Goal: Task Accomplishment & Management: Use online tool/utility

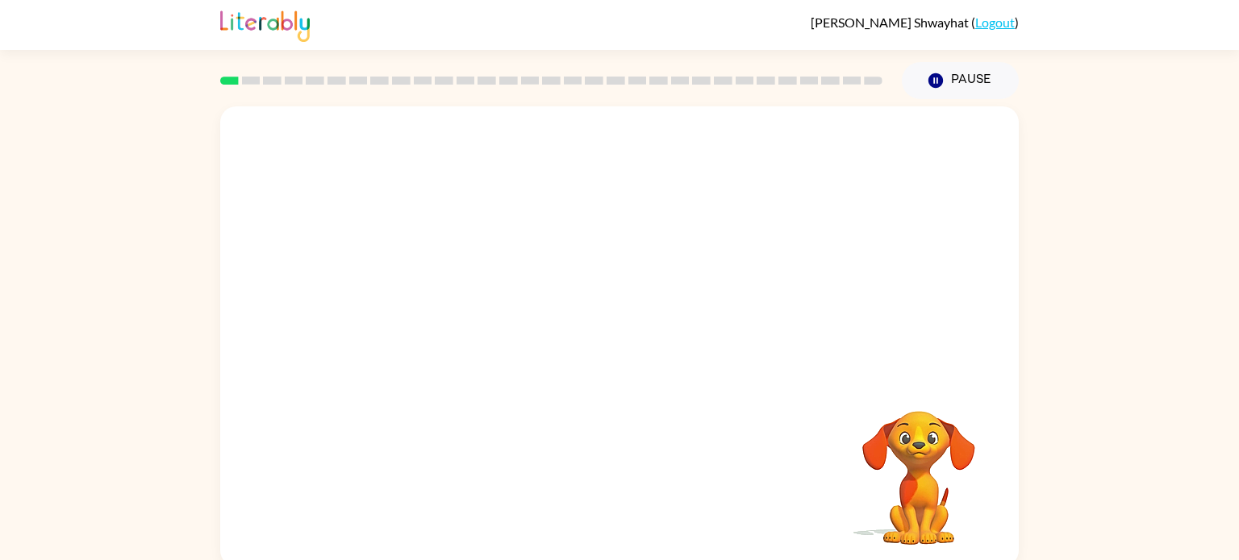
click at [573, 259] on video "Your browser must support playing .mp4 files to use Literably. Please try using…" at bounding box center [619, 241] width 798 height 271
click at [597, 349] on div at bounding box center [619, 344] width 103 height 59
click at [608, 352] on icon "button" at bounding box center [620, 345] width 28 height 28
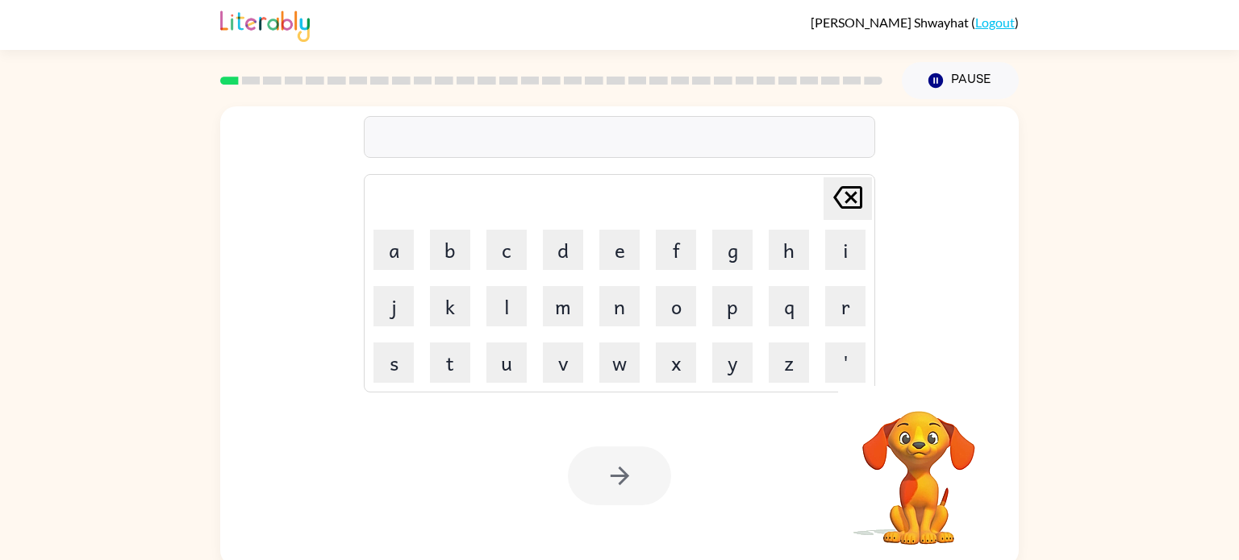
click at [634, 368] on button "w" at bounding box center [619, 363] width 40 height 40
click at [835, 212] on icon "Delete Delete last character input" at bounding box center [847, 197] width 39 height 39
type button "delete"
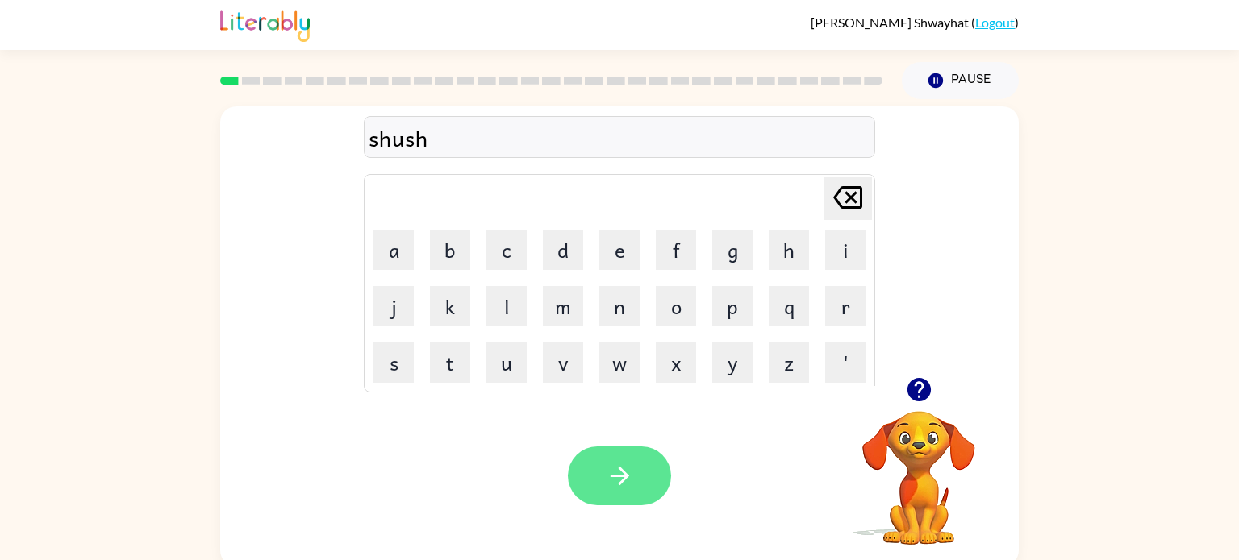
click at [642, 458] on button "button" at bounding box center [619, 476] width 103 height 59
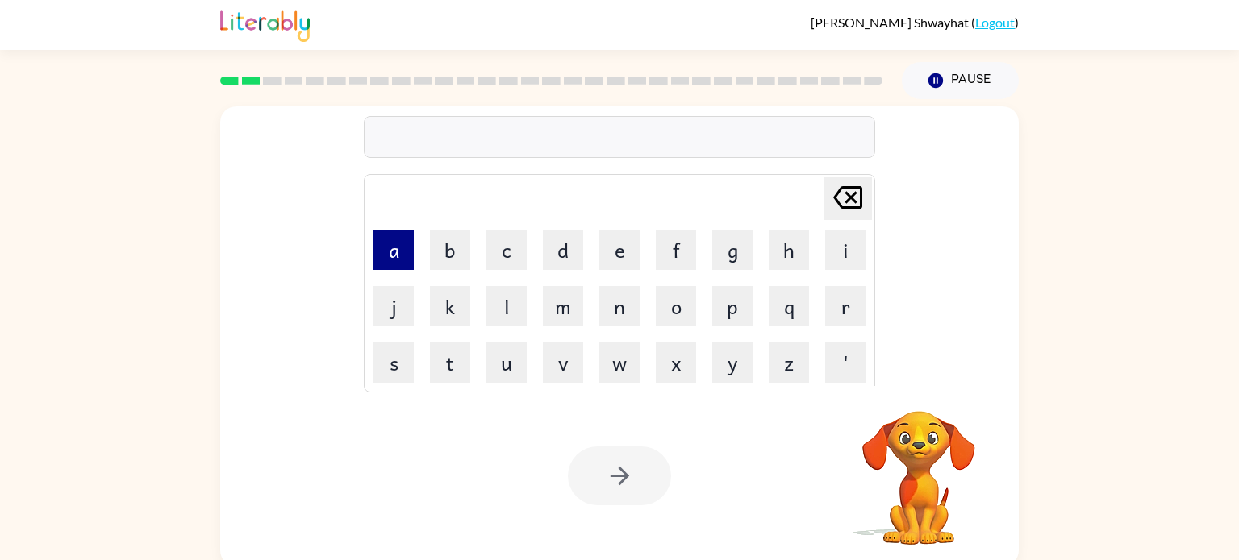
click at [381, 257] on button "a" at bounding box center [393, 250] width 40 height 40
click at [743, 307] on button "p" at bounding box center [732, 306] width 40 height 40
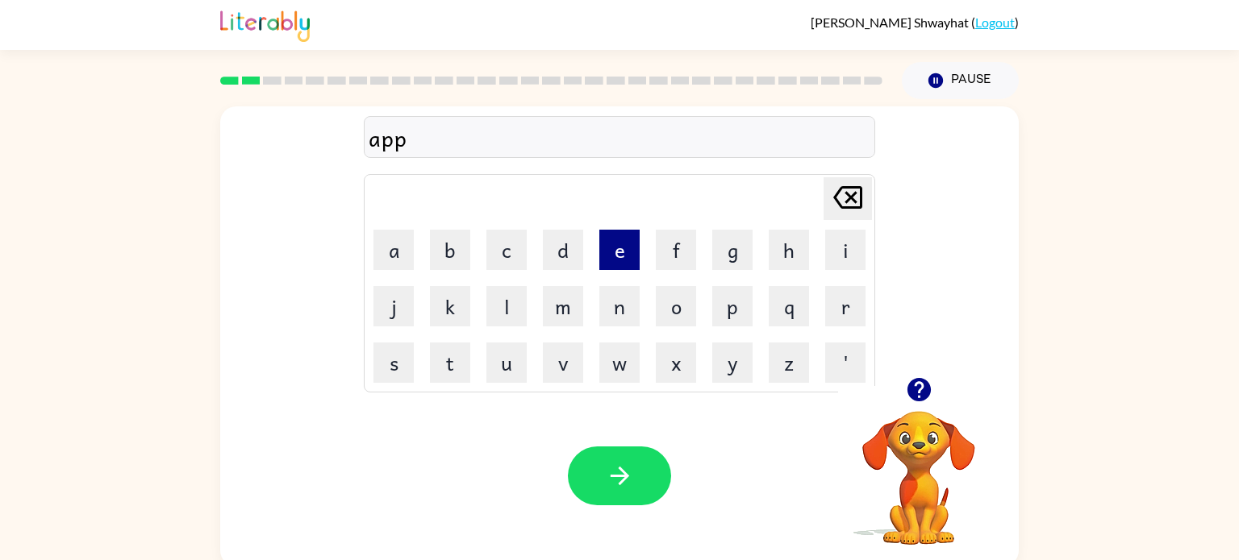
click at [607, 256] on button "e" at bounding box center [619, 250] width 40 height 40
click at [406, 262] on button "a" at bounding box center [393, 250] width 40 height 40
type button "a"
click at [373, 230] on button "a" at bounding box center [393, 250] width 40 height 40
click at [581, 138] on div "appearencesa" at bounding box center [619, 138] width 502 height 34
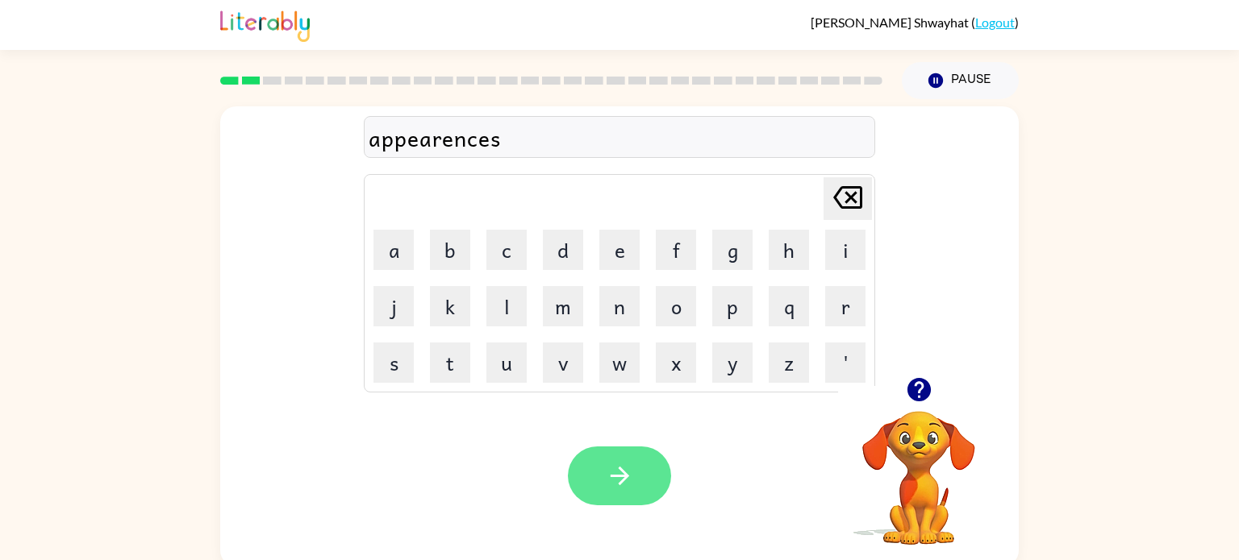
click at [604, 498] on button "button" at bounding box center [619, 476] width 103 height 59
click at [607, 465] on icon "button" at bounding box center [620, 476] width 28 height 28
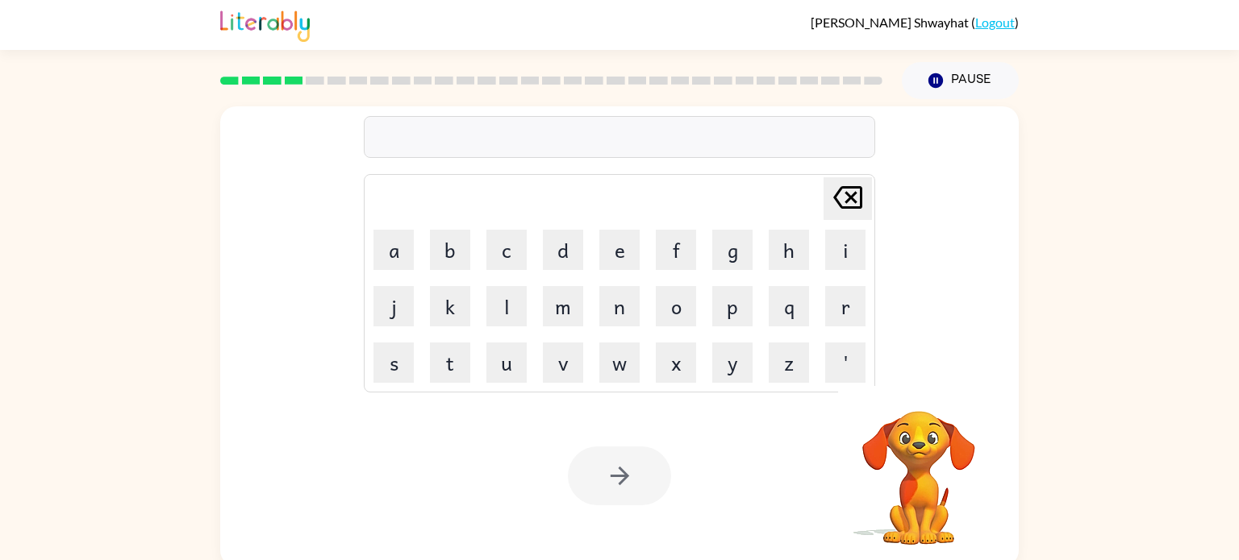
click at [440, 137] on div at bounding box center [619, 137] width 511 height 42
click at [443, 142] on div at bounding box center [619, 137] width 511 height 42
click at [439, 143] on div at bounding box center [619, 137] width 511 height 42
click at [435, 139] on div at bounding box center [619, 137] width 511 height 42
click at [414, 131] on div at bounding box center [619, 137] width 511 height 42
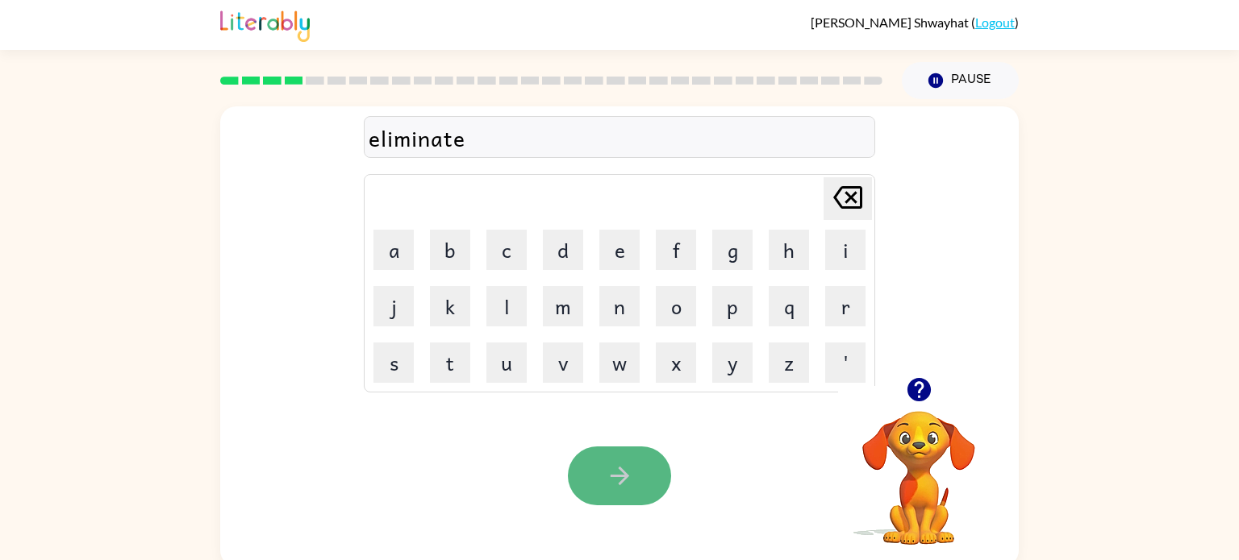
click at [621, 478] on icon "button" at bounding box center [620, 476] width 28 height 28
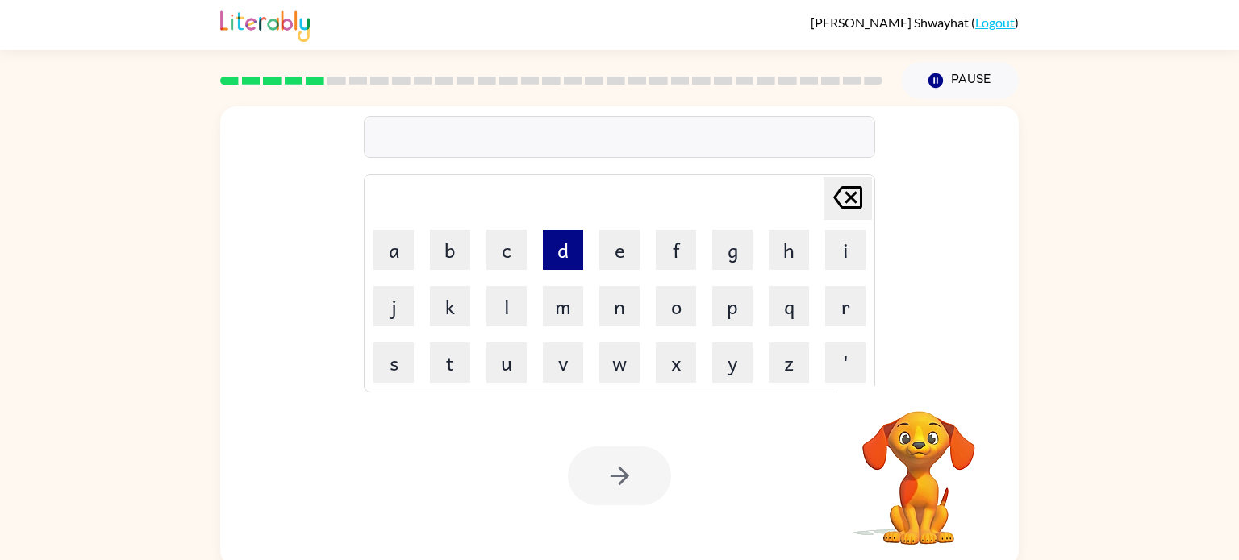
click at [554, 247] on button "d" at bounding box center [563, 250] width 40 height 40
type button "d"
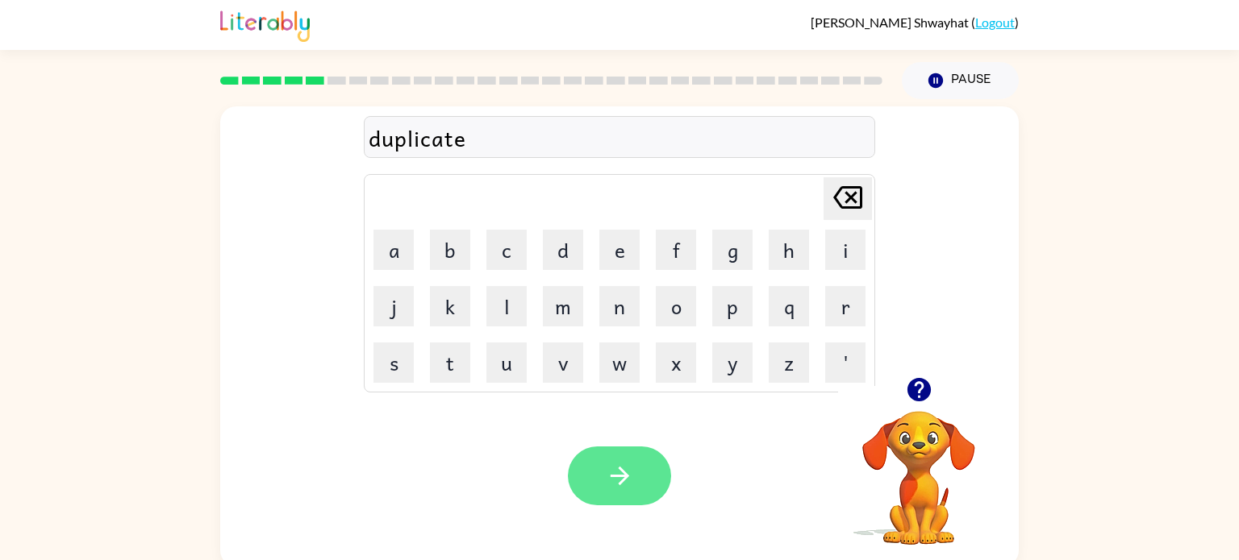
click at [621, 477] on icon "button" at bounding box center [619, 476] width 19 height 19
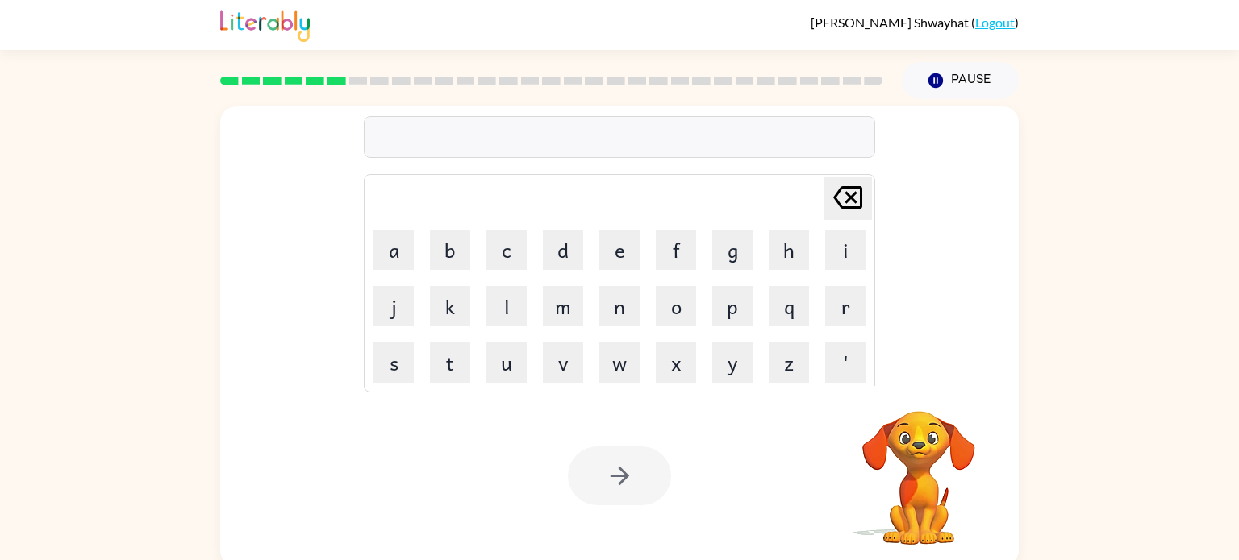
click at [512, 79] on rect at bounding box center [508, 81] width 19 height 8
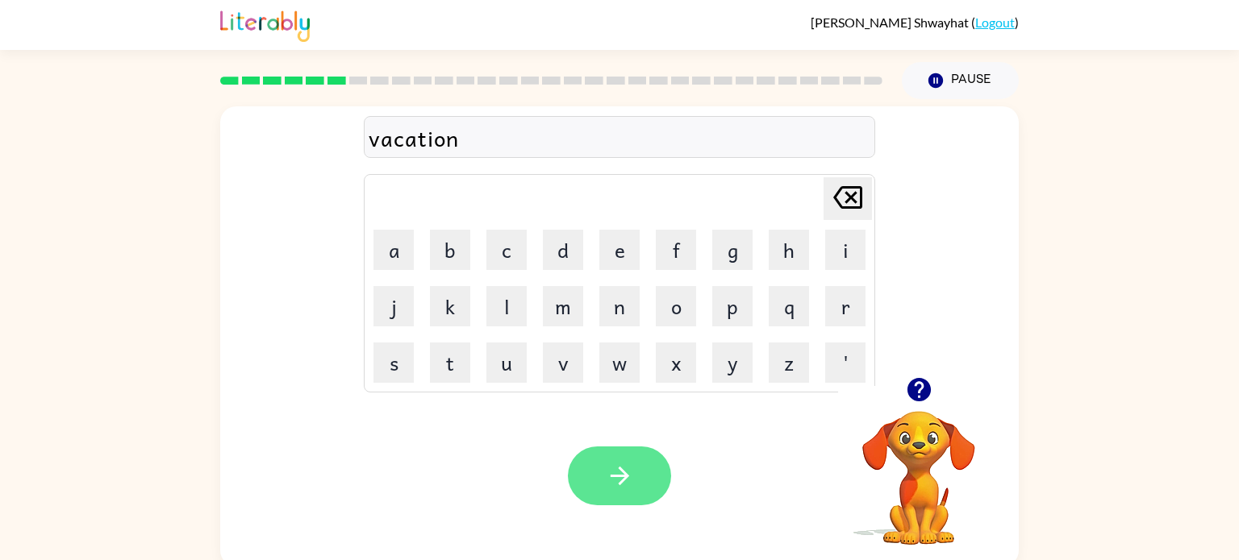
click at [611, 477] on icon "button" at bounding box center [619, 476] width 19 height 19
click at [601, 476] on button "button" at bounding box center [619, 476] width 103 height 59
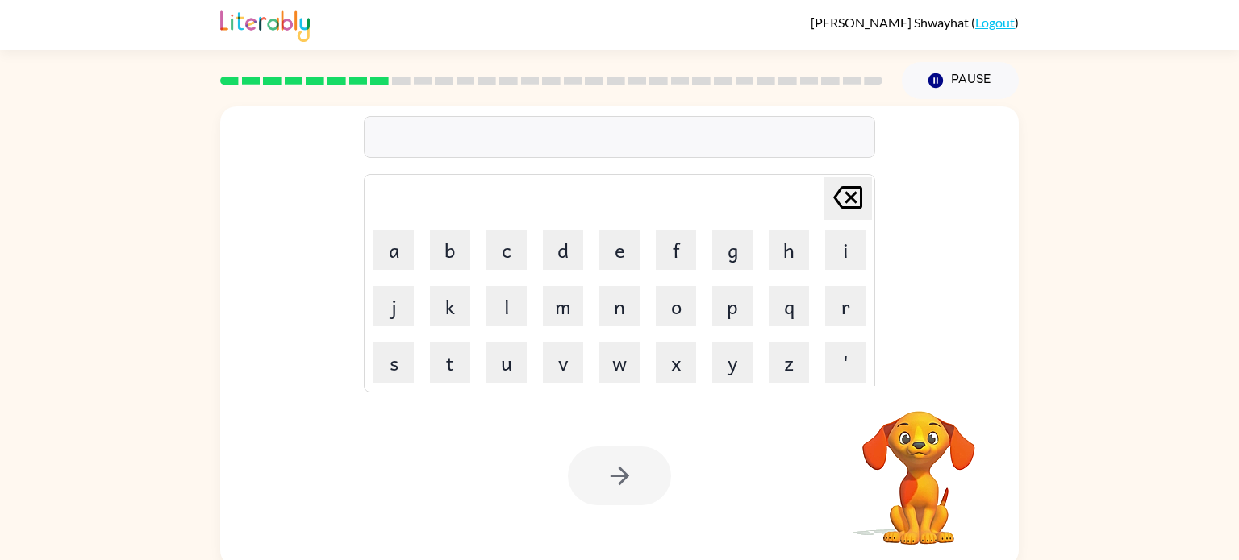
click at [480, 141] on div at bounding box center [619, 137] width 511 height 42
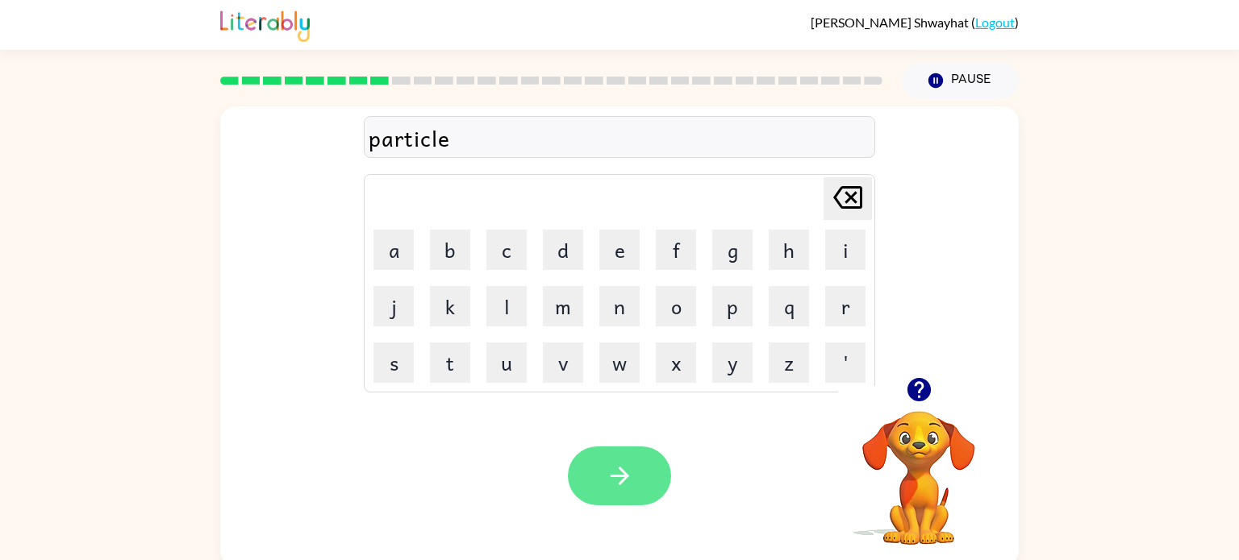
click at [610, 487] on icon "button" at bounding box center [620, 476] width 28 height 28
click at [606, 475] on icon "button" at bounding box center [620, 476] width 28 height 28
click at [406, 140] on div "preschool" at bounding box center [619, 138] width 502 height 34
click at [415, 140] on div "preschool" at bounding box center [619, 138] width 502 height 34
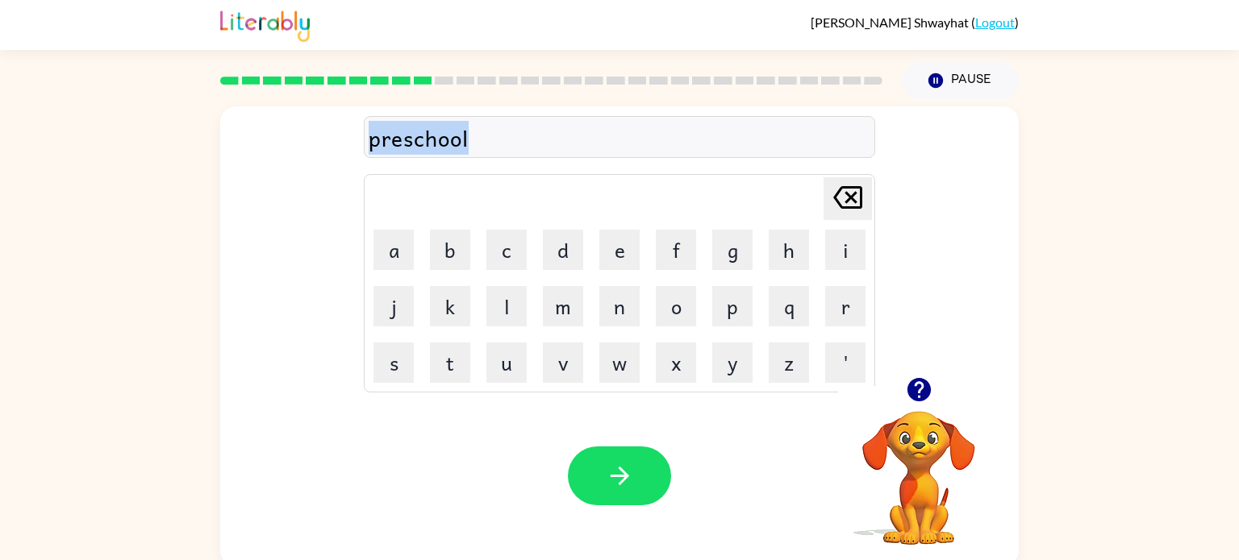
click at [415, 140] on div "preschool" at bounding box center [619, 138] width 502 height 34
click at [410, 140] on div "preschool" at bounding box center [619, 138] width 502 height 34
click at [410, 143] on div "preschool" at bounding box center [619, 138] width 502 height 34
click at [414, 141] on div "preschool" at bounding box center [619, 138] width 502 height 34
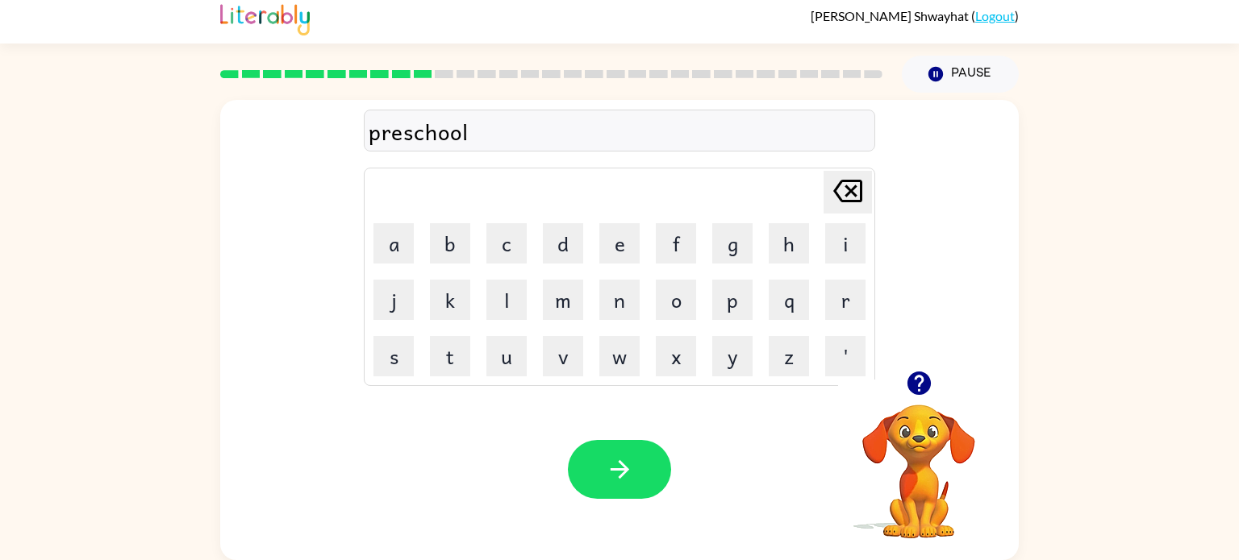
scroll to position [6, 0]
click at [406, 136] on div "preschool" at bounding box center [619, 132] width 502 height 34
click at [403, 135] on div "preschool" at bounding box center [619, 132] width 502 height 34
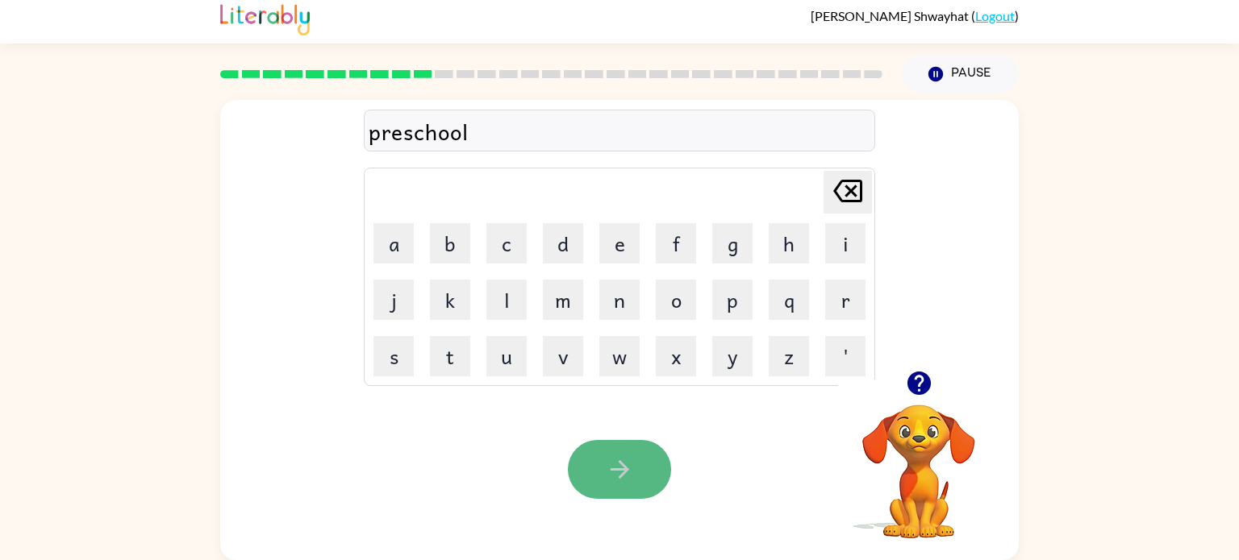
click at [623, 493] on button "button" at bounding box center [619, 469] width 103 height 59
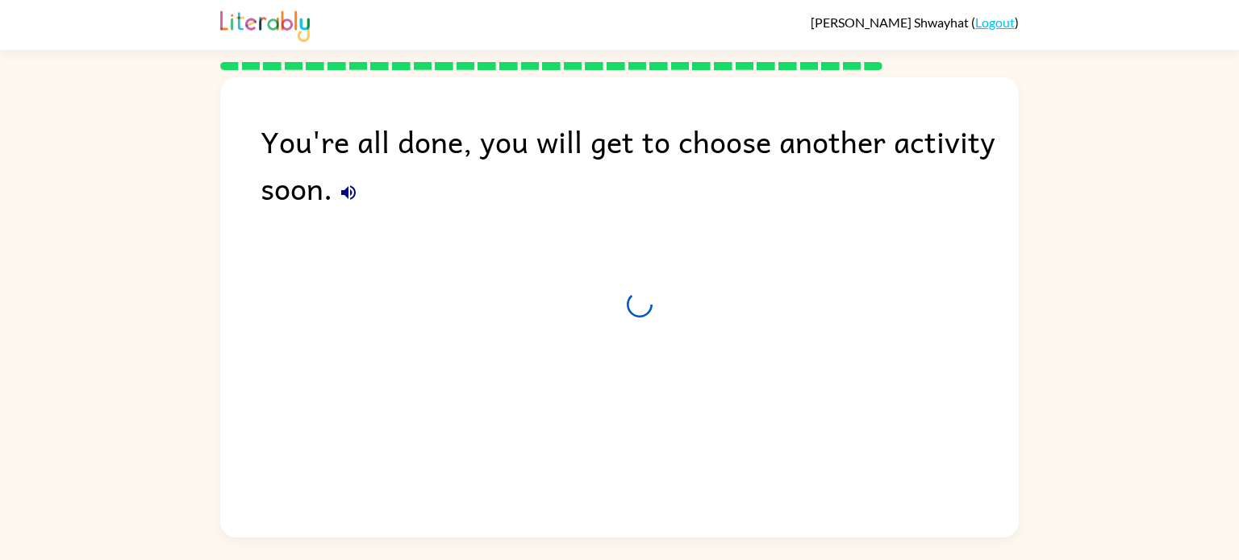
scroll to position [0, 0]
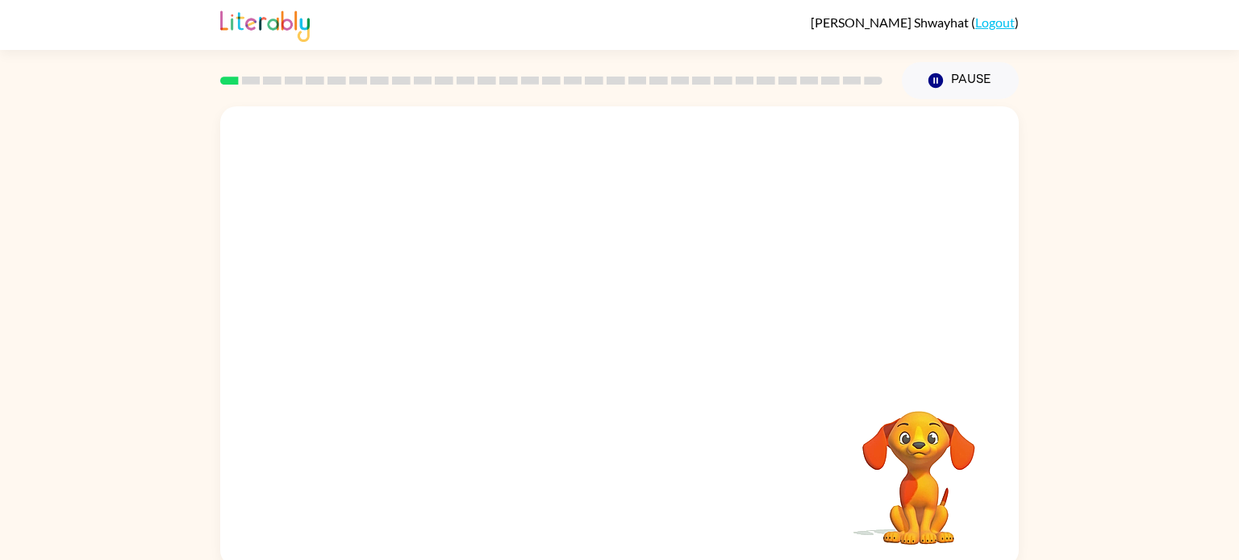
click at [434, 299] on video "Your browser must support playing .mp4 files to use Literably. Please try using…" at bounding box center [619, 241] width 798 height 271
click at [435, 299] on video "Your browser must support playing .mp4 files to use Literably. Please try using…" at bounding box center [619, 241] width 798 height 271
click at [435, 302] on video "Your browser must support playing .mp4 files to use Literably. Please try using…" at bounding box center [619, 241] width 798 height 271
click at [436, 308] on video "Your browser must support playing .mp4 files to use Literably. Please try using…" at bounding box center [619, 241] width 798 height 271
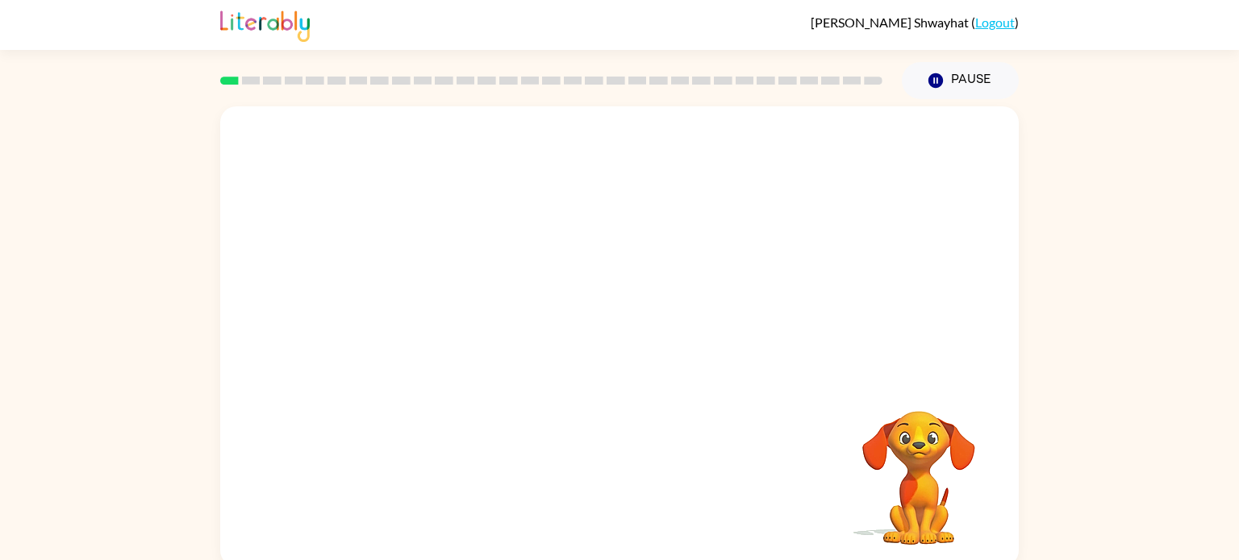
click at [436, 308] on video "Your browser must support playing .mp4 files to use Literably. Please try using…" at bounding box center [619, 241] width 798 height 271
click at [438, 308] on video "Your browser must support playing .mp4 files to use Literably. Please try using…" at bounding box center [619, 241] width 798 height 271
click at [440, 310] on video "Your browser must support playing .mp4 files to use Literably. Please try using…" at bounding box center [619, 241] width 798 height 271
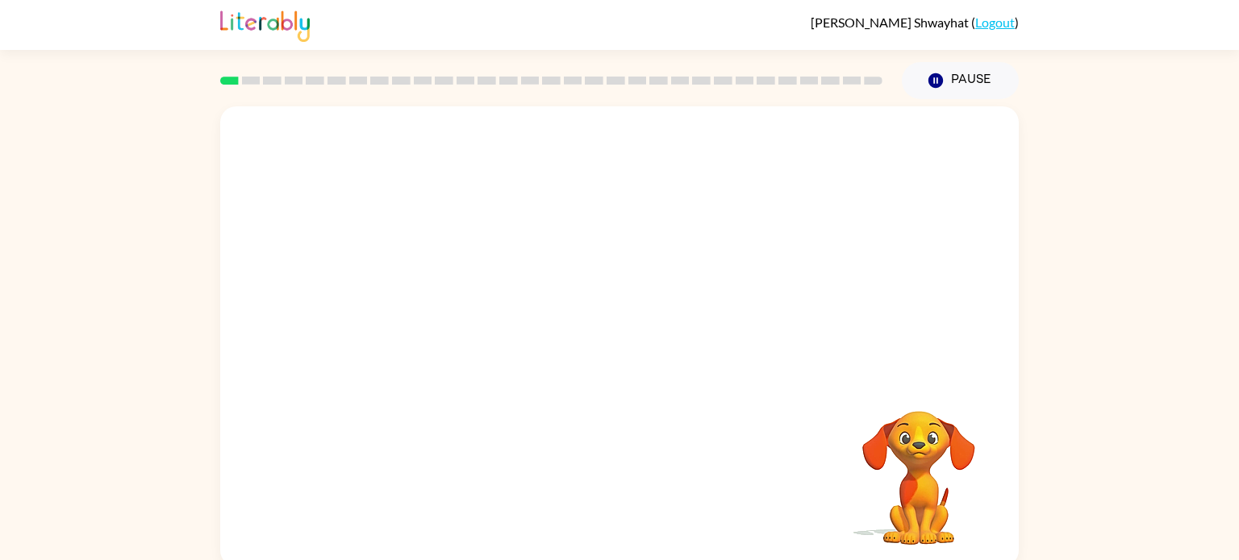
click at [440, 310] on video "Your browser must support playing .mp4 files to use Literably. Please try using…" at bounding box center [619, 241] width 798 height 271
click at [441, 310] on video "Your browser must support playing .mp4 files to use Literably. Please try using…" at bounding box center [619, 241] width 798 height 271
click at [443, 310] on video "Your browser must support playing .mp4 files to use Literably. Please try using…" at bounding box center [619, 241] width 798 height 271
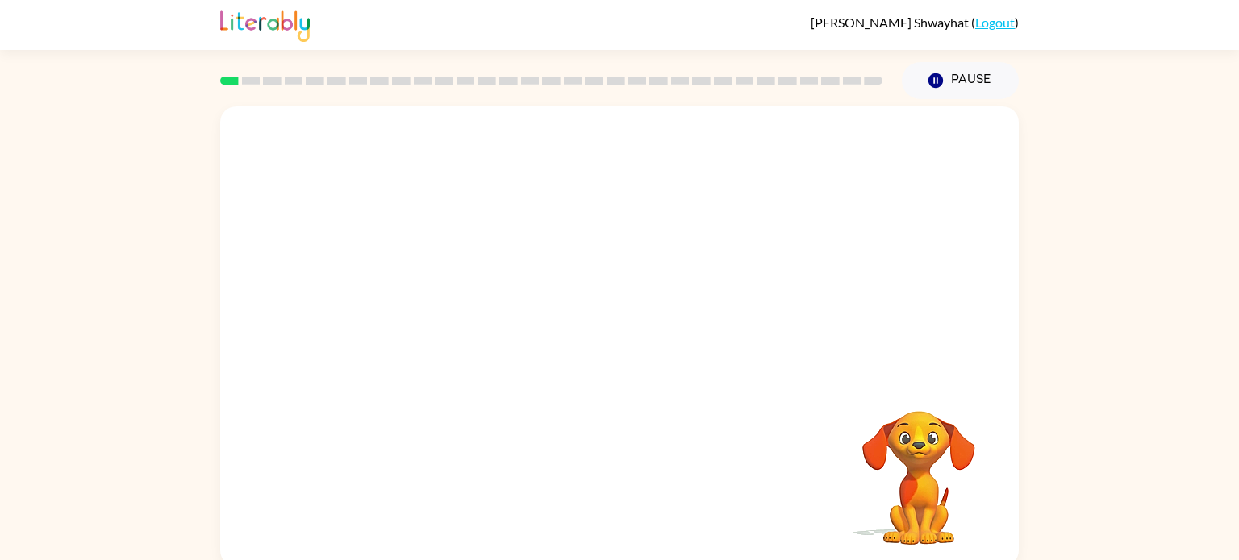
click at [446, 306] on video "Your browser must support playing .mp4 files to use Literably. Please try using…" at bounding box center [619, 241] width 798 height 271
click at [447, 310] on video "Your browser must support playing .mp4 files to use Literably. Please try using…" at bounding box center [619, 241] width 798 height 271
click at [443, 309] on video "Your browser must support playing .mp4 files to use Literably. Please try using…" at bounding box center [619, 241] width 798 height 271
click at [610, 344] on icon "button" at bounding box center [620, 345] width 28 height 28
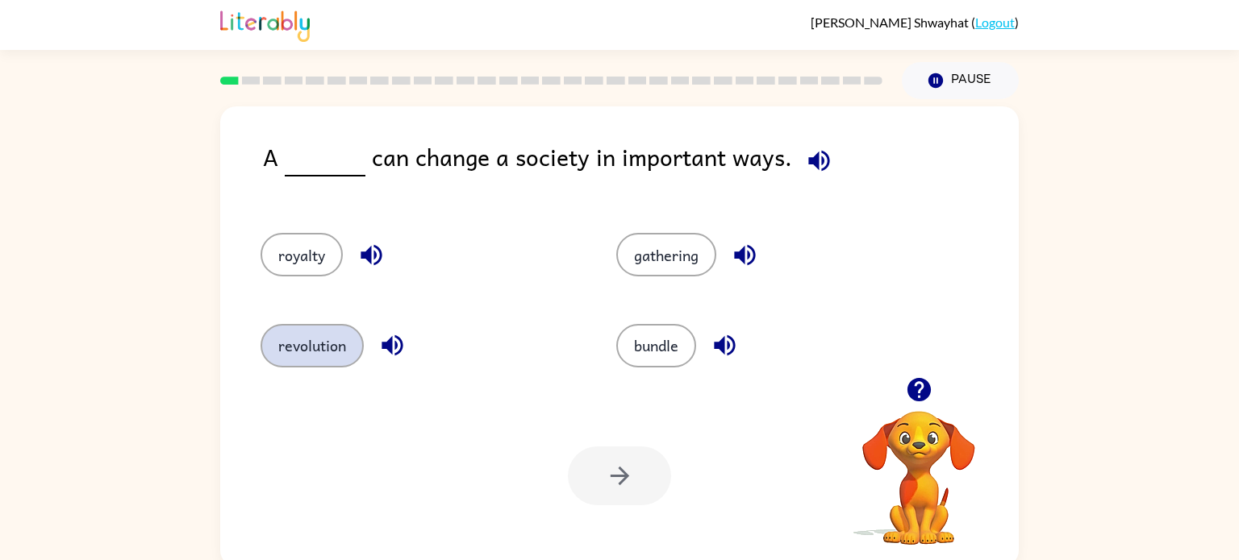
click at [348, 339] on button "revolution" at bounding box center [311, 346] width 103 height 44
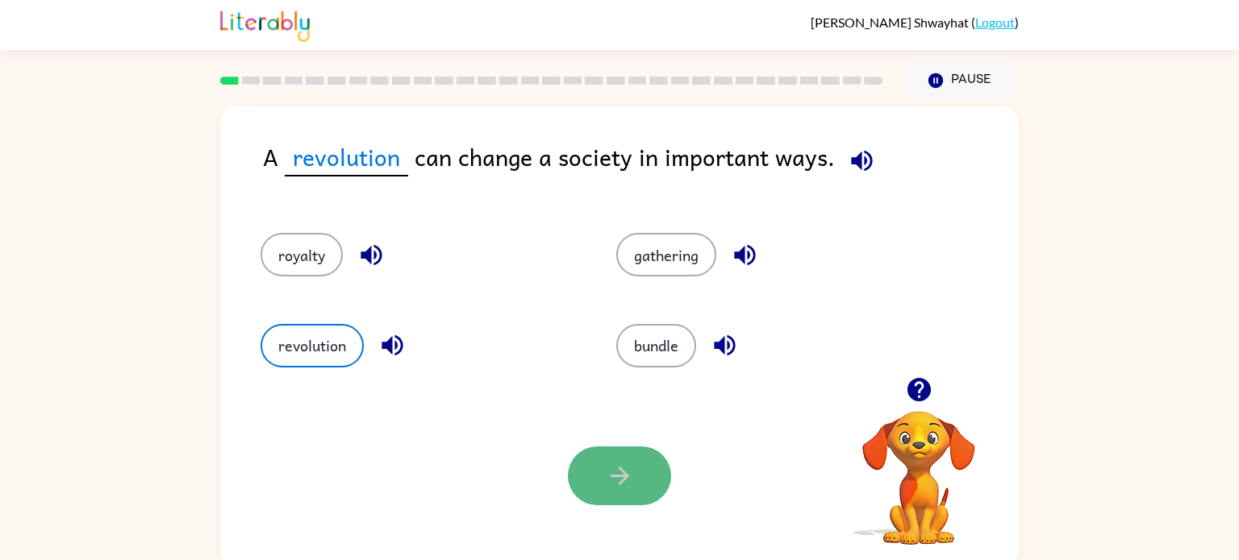
click at [625, 461] on button "button" at bounding box center [619, 476] width 103 height 59
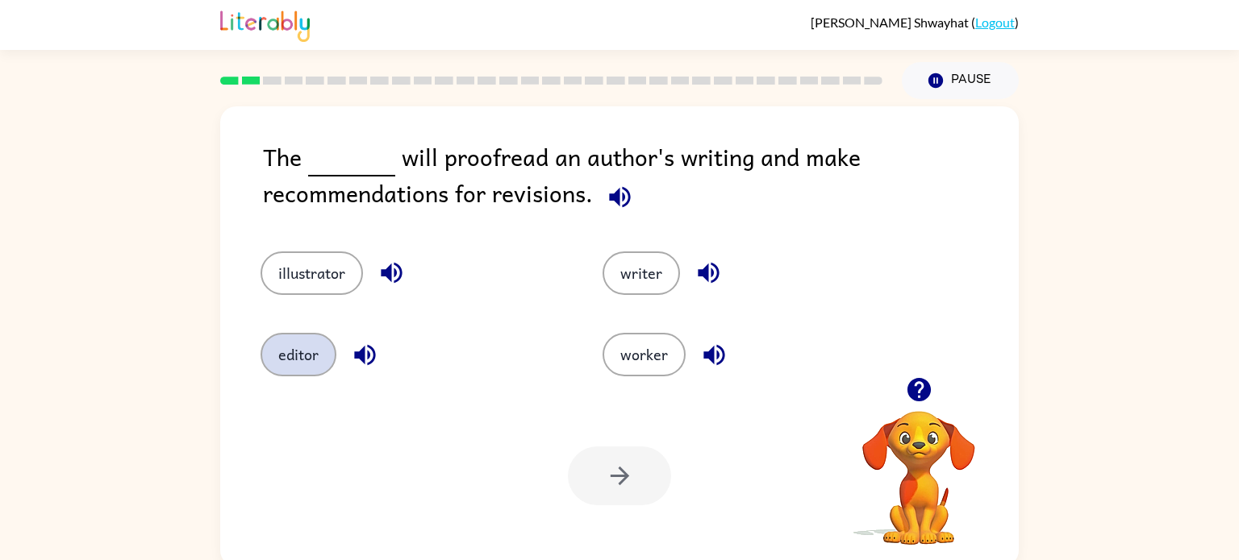
click at [295, 352] on button "editor" at bounding box center [298, 355] width 76 height 44
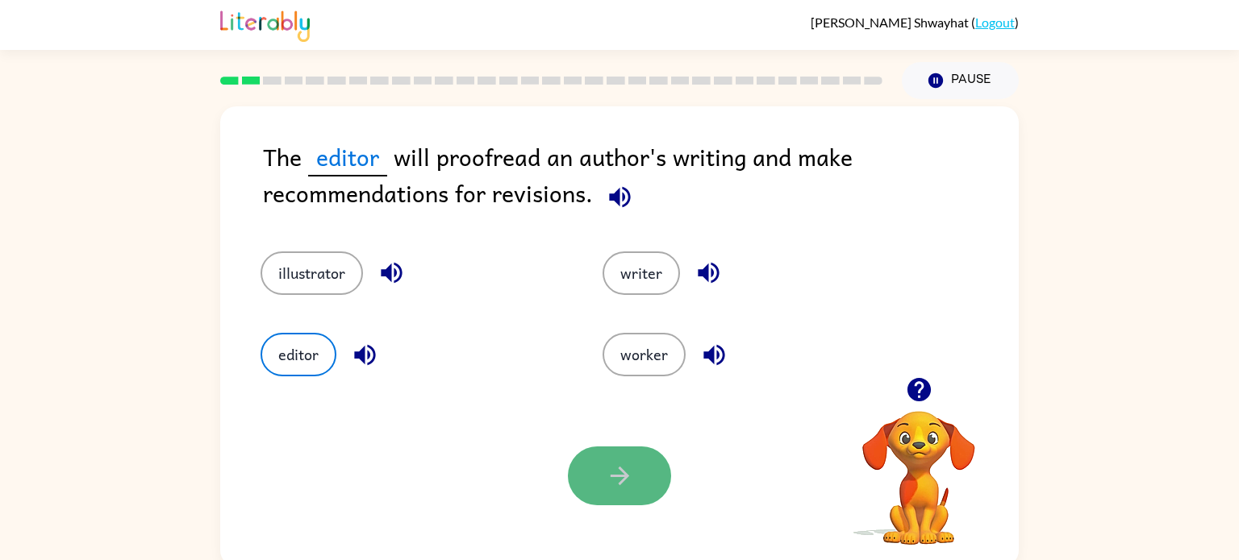
click at [632, 485] on icon "button" at bounding box center [620, 476] width 28 height 28
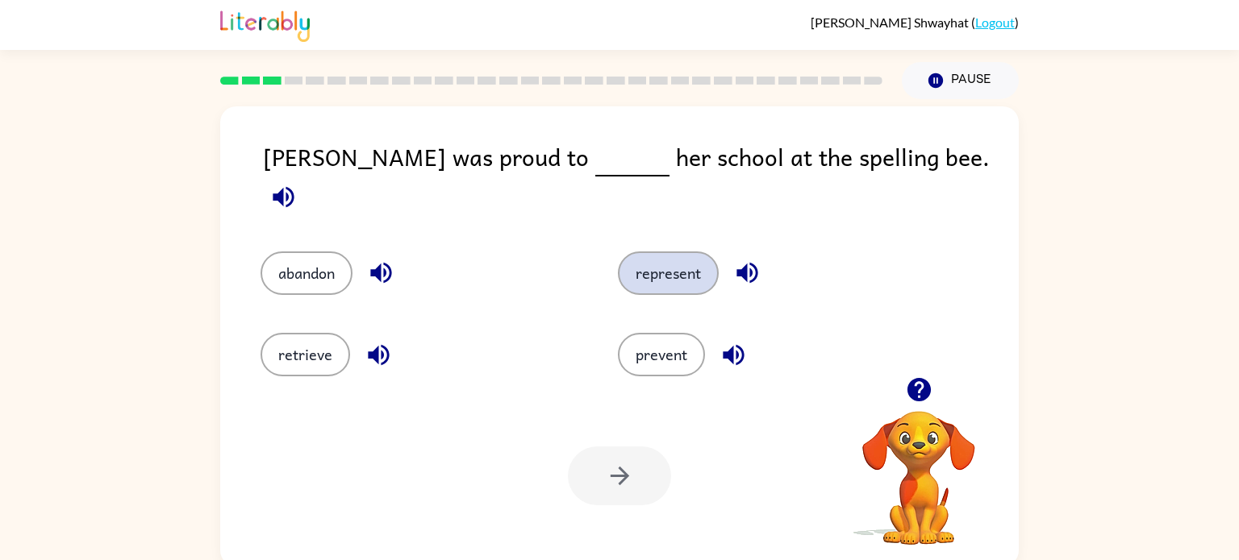
click at [675, 256] on button "represent" at bounding box center [668, 274] width 101 height 44
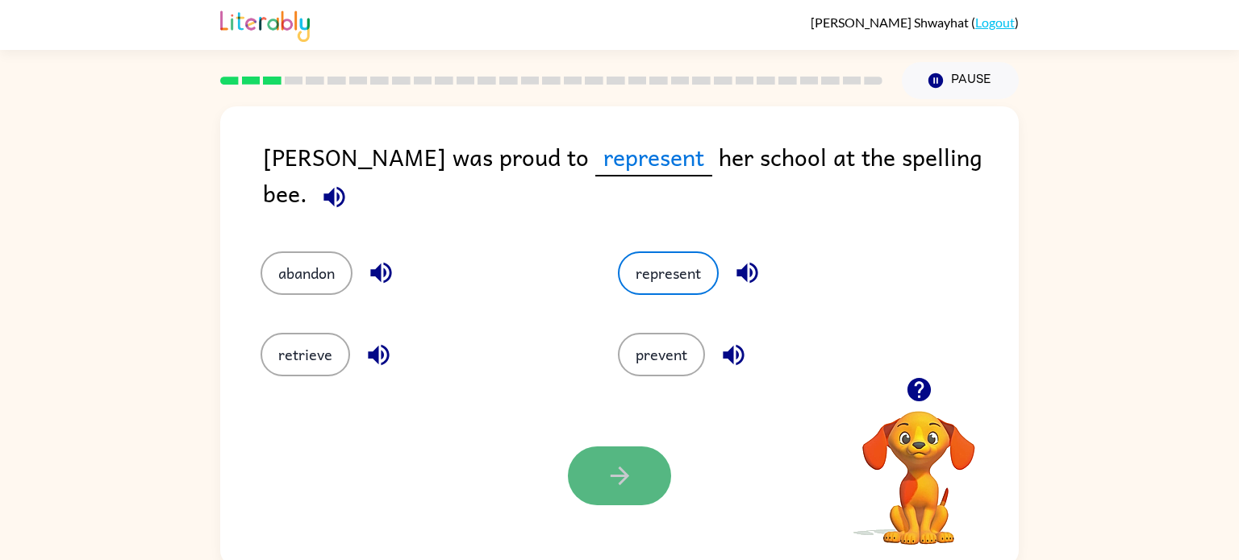
click at [610, 486] on icon "button" at bounding box center [620, 476] width 28 height 28
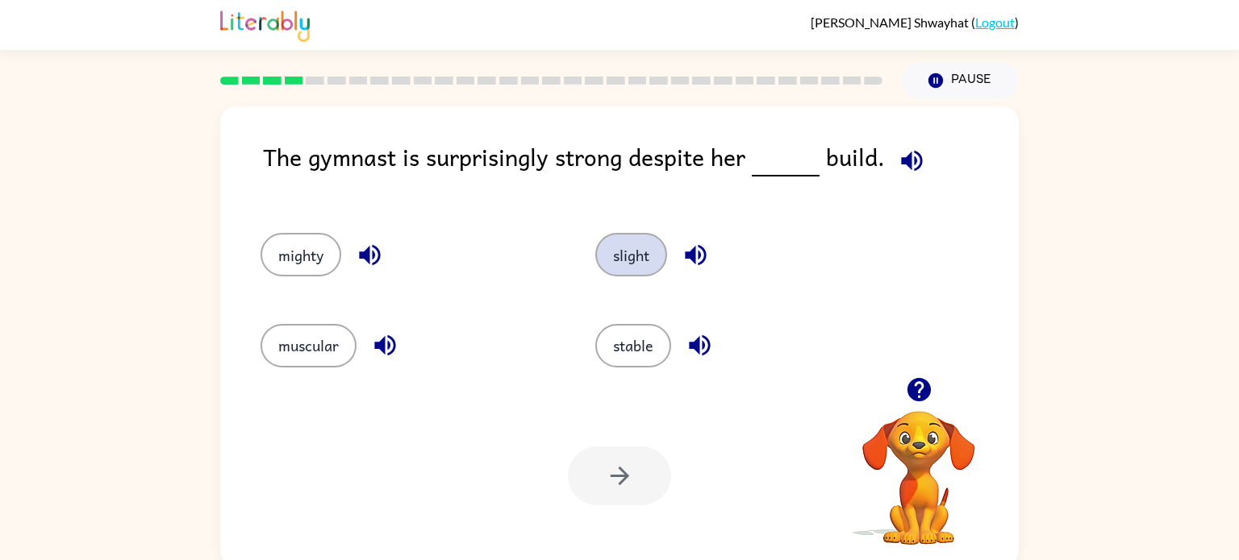
click at [610, 252] on button "slight" at bounding box center [631, 255] width 72 height 44
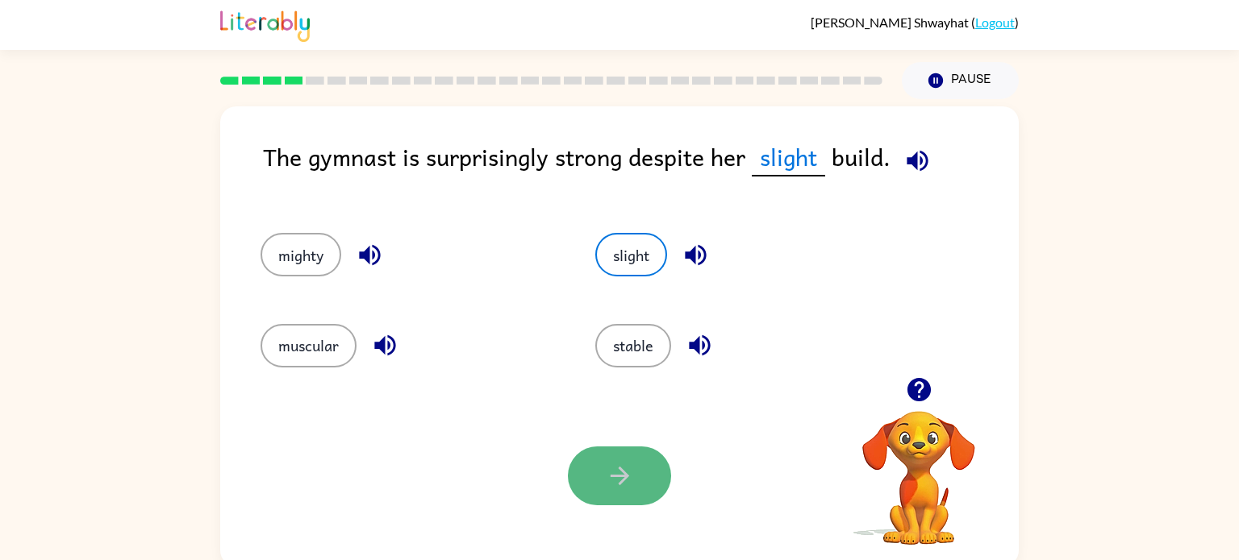
click at [632, 464] on icon "button" at bounding box center [620, 476] width 28 height 28
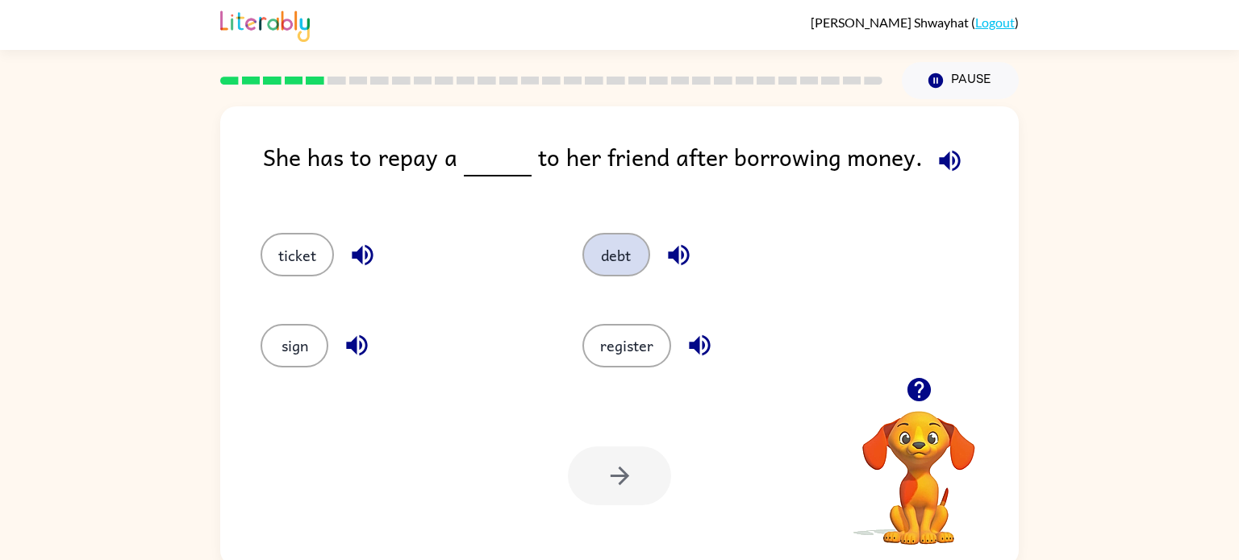
click at [601, 255] on button "debt" at bounding box center [616, 255] width 68 height 44
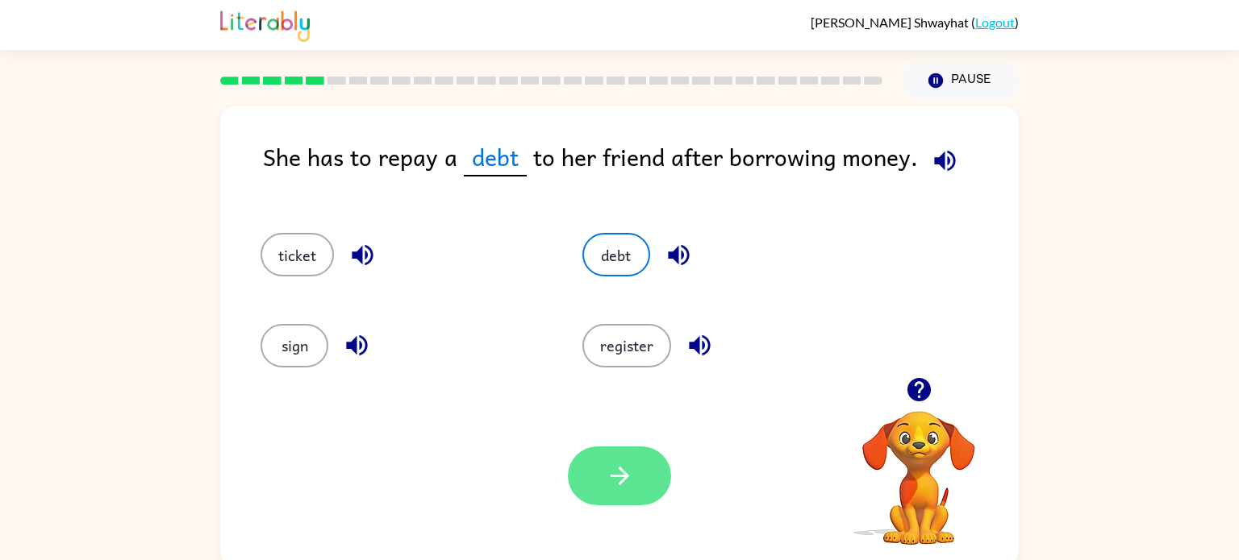
click at [617, 481] on icon "button" at bounding box center [620, 476] width 28 height 28
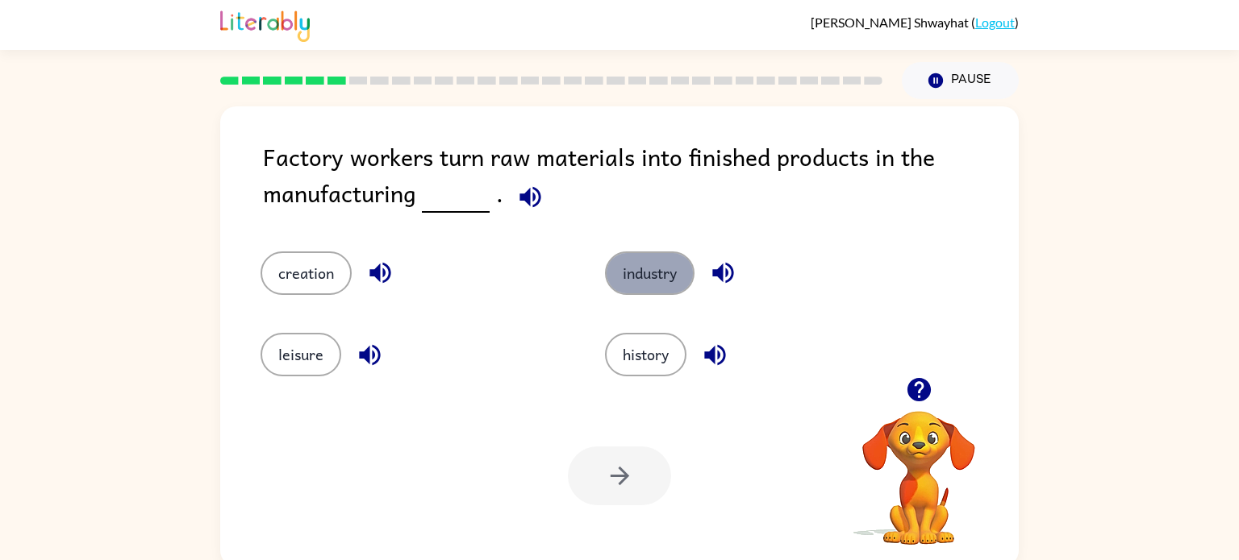
click at [637, 282] on button "industry" at bounding box center [650, 274] width 90 height 44
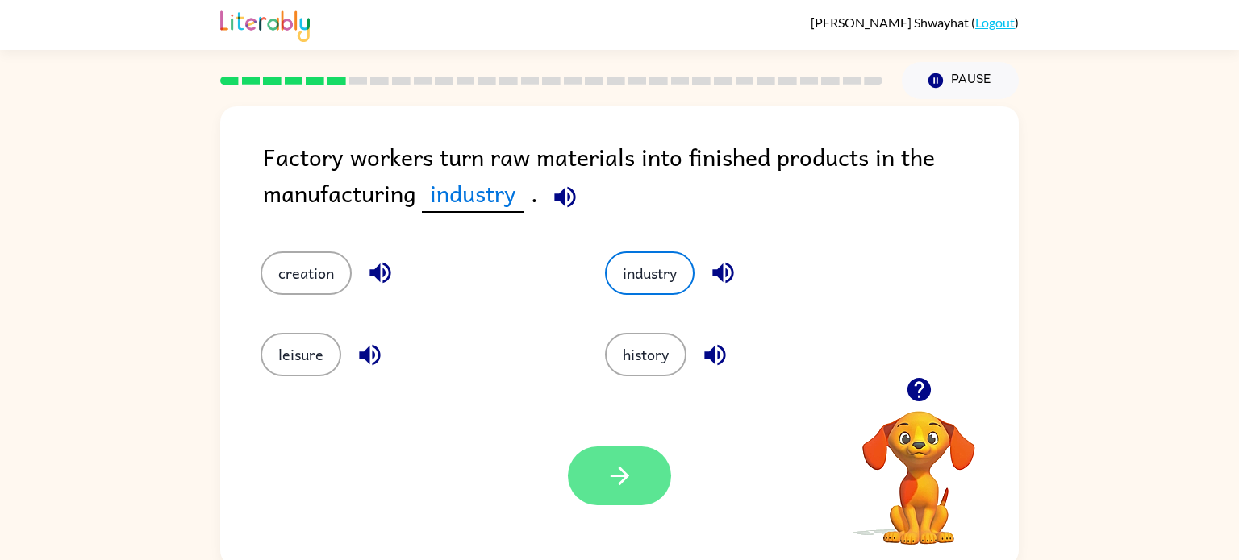
click at [624, 480] on icon "button" at bounding box center [619, 476] width 19 height 19
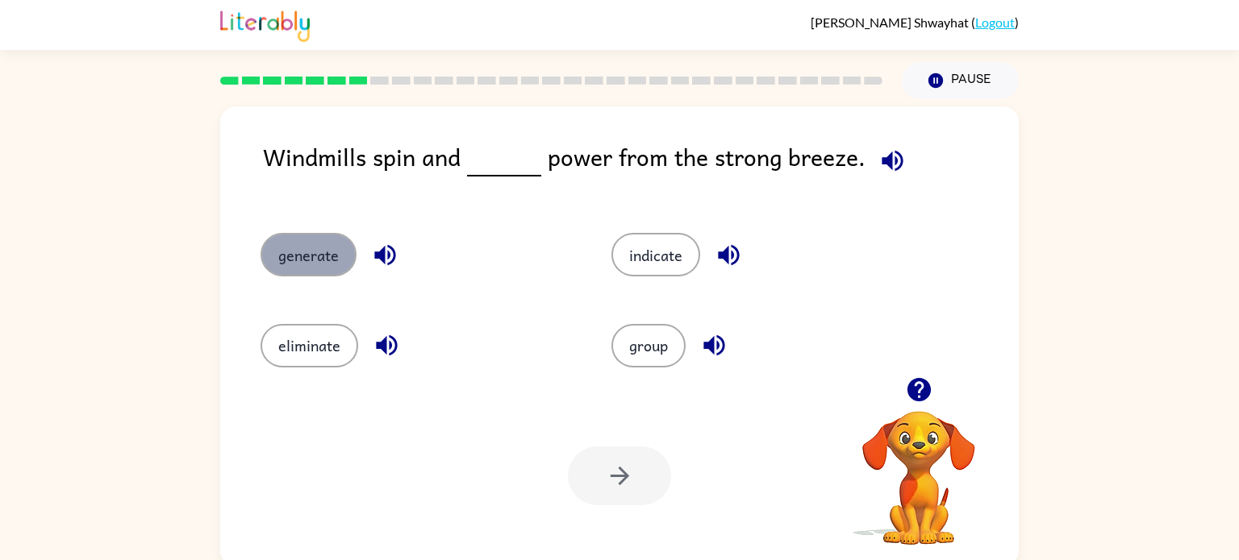
click at [319, 252] on button "generate" at bounding box center [308, 255] width 96 height 44
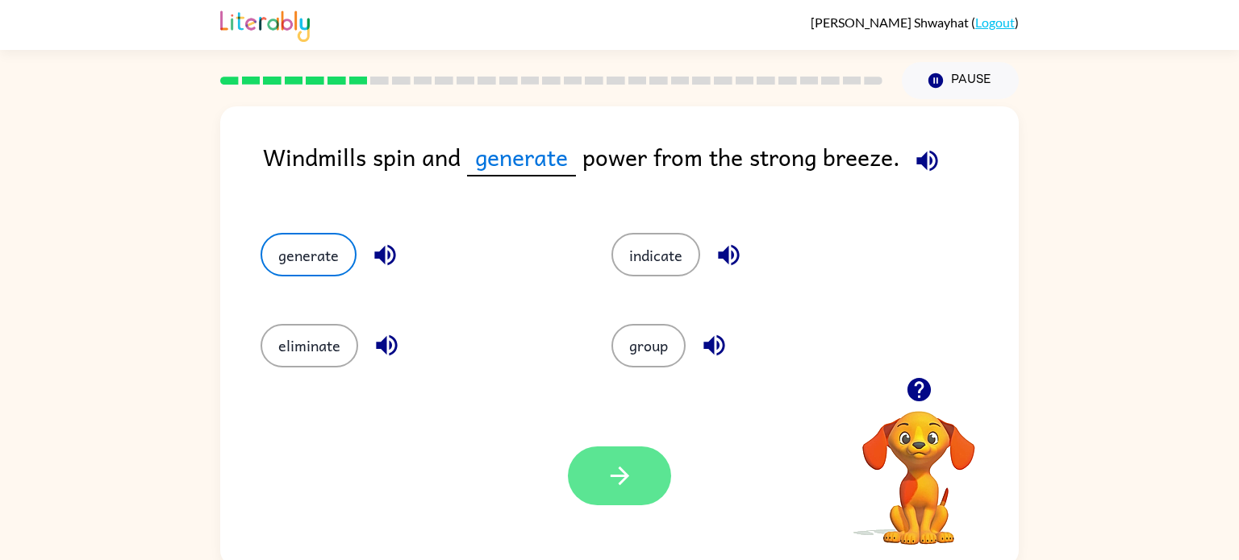
click at [614, 452] on button "button" at bounding box center [619, 476] width 103 height 59
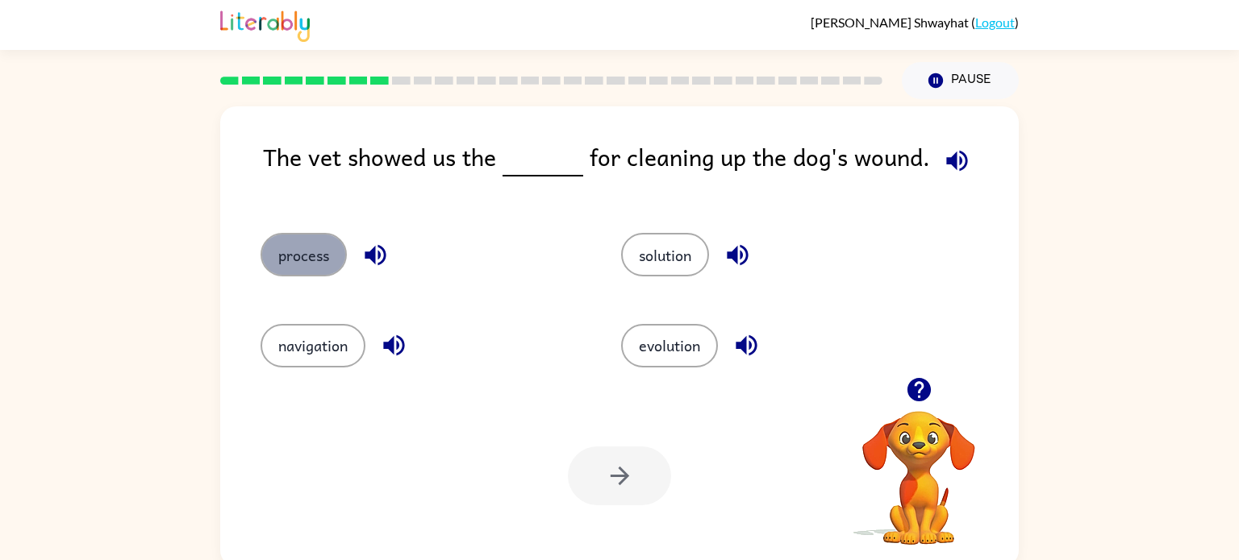
click at [319, 243] on button "process" at bounding box center [303, 255] width 86 height 44
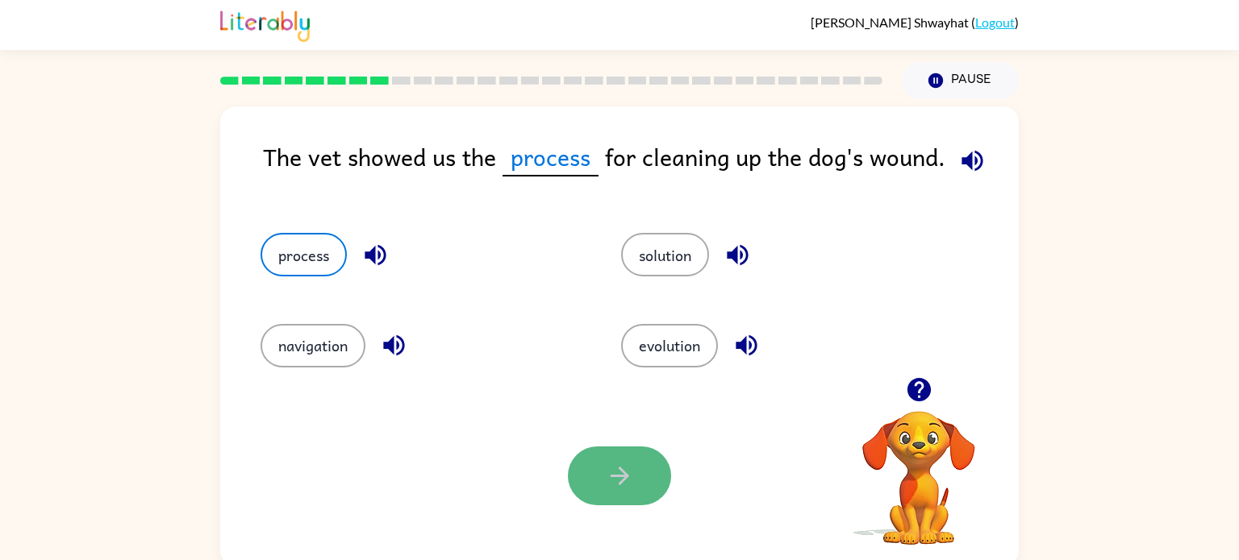
click at [610, 491] on button "button" at bounding box center [619, 476] width 103 height 59
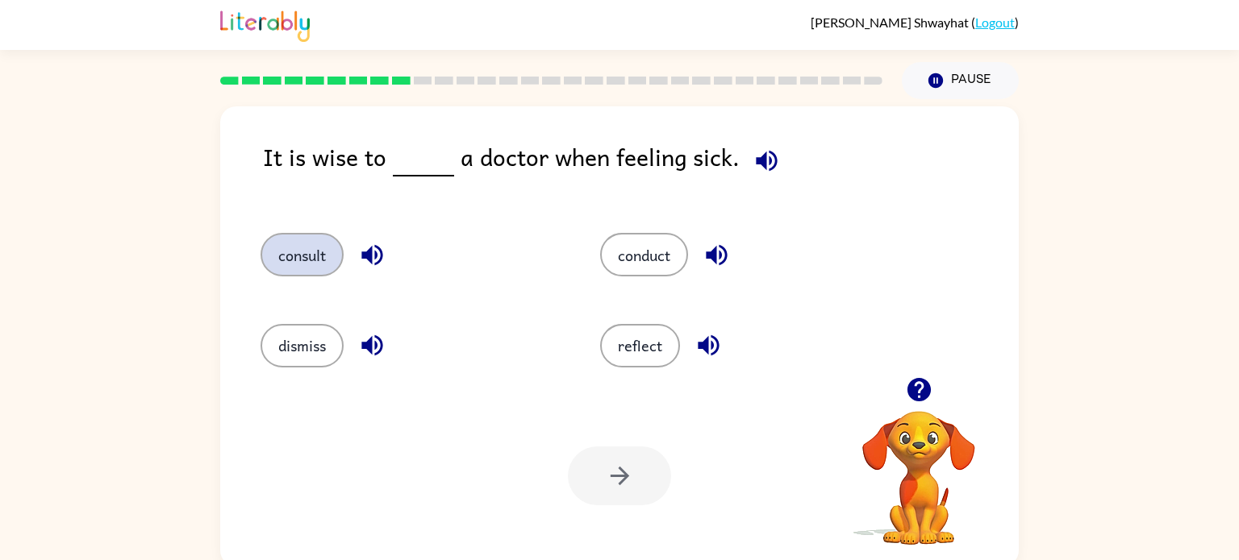
click at [311, 250] on button "consult" at bounding box center [301, 255] width 83 height 44
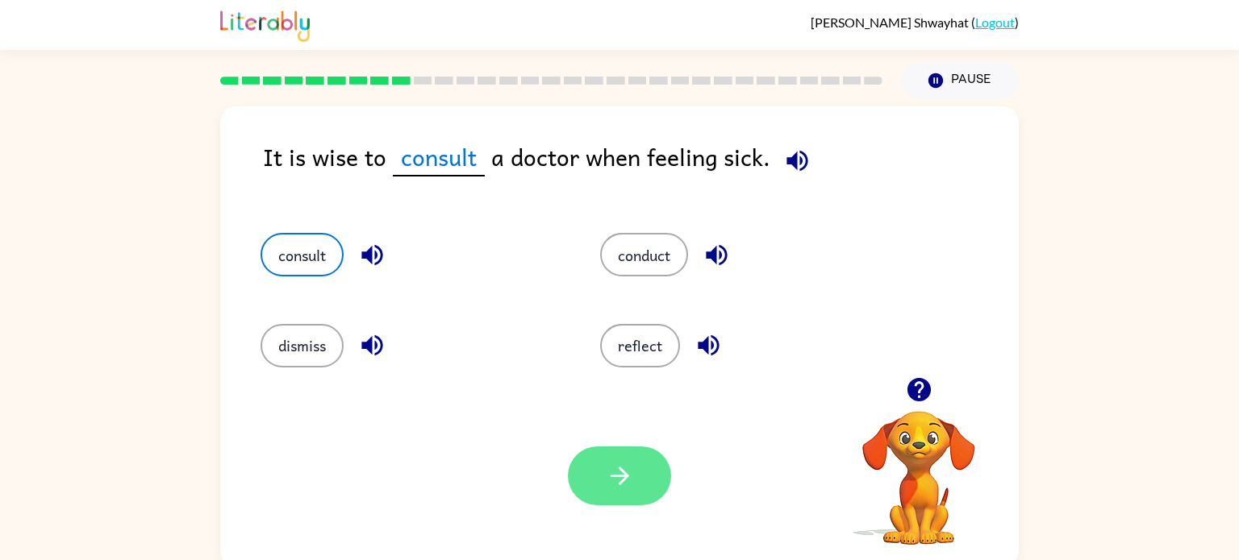
click at [594, 480] on button "button" at bounding box center [619, 476] width 103 height 59
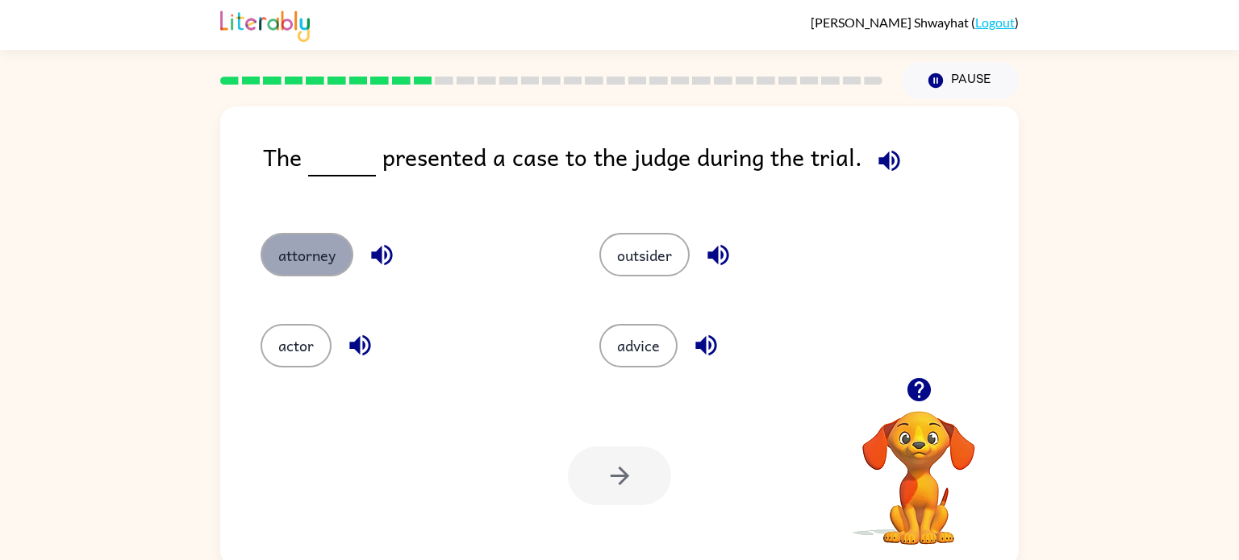
click at [283, 256] on button "attorney" at bounding box center [306, 255] width 93 height 44
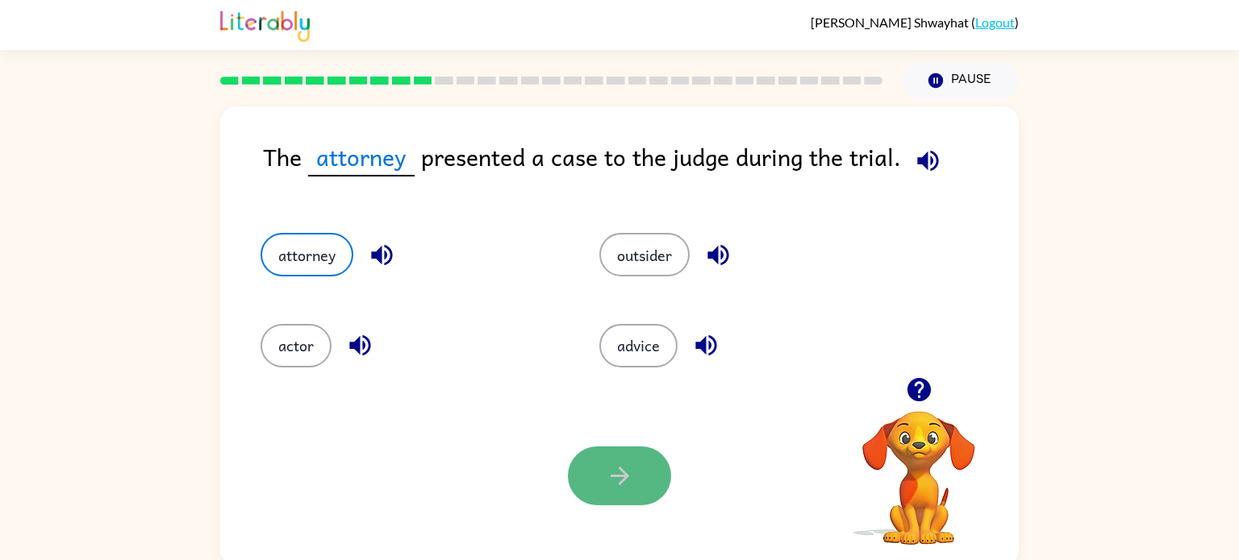
click at [624, 464] on icon "button" at bounding box center [620, 476] width 28 height 28
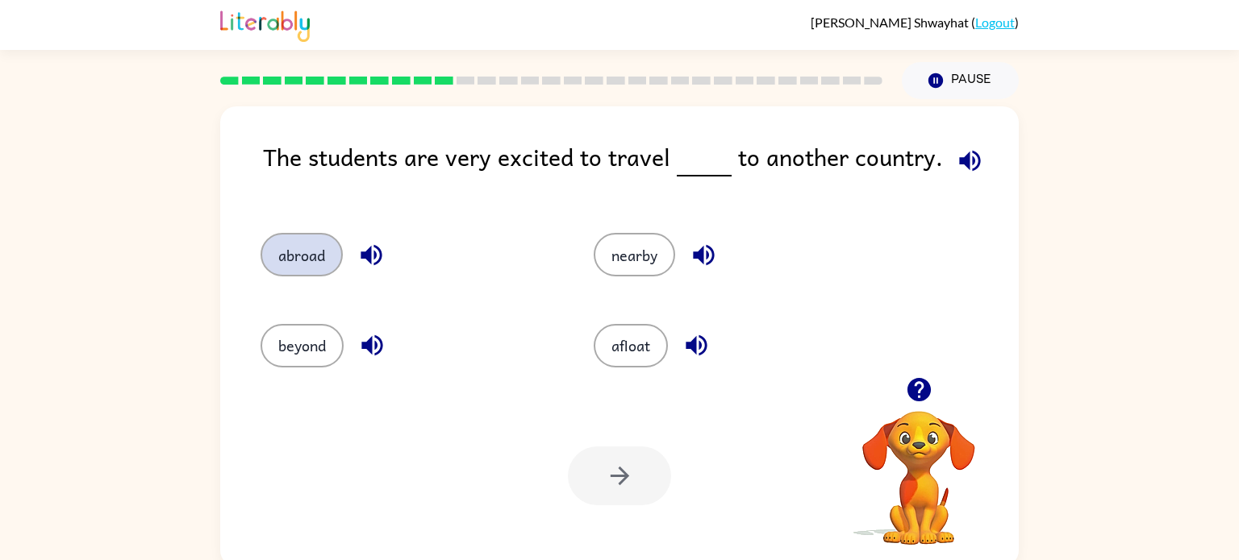
click at [306, 253] on button "abroad" at bounding box center [301, 255] width 82 height 44
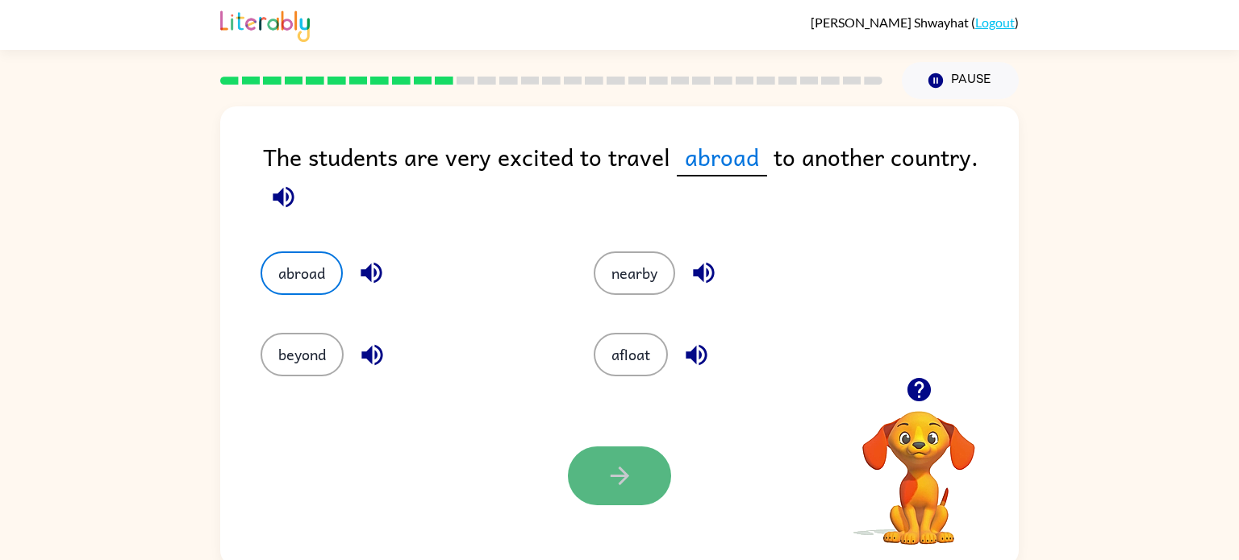
click at [594, 480] on button "button" at bounding box center [619, 476] width 103 height 59
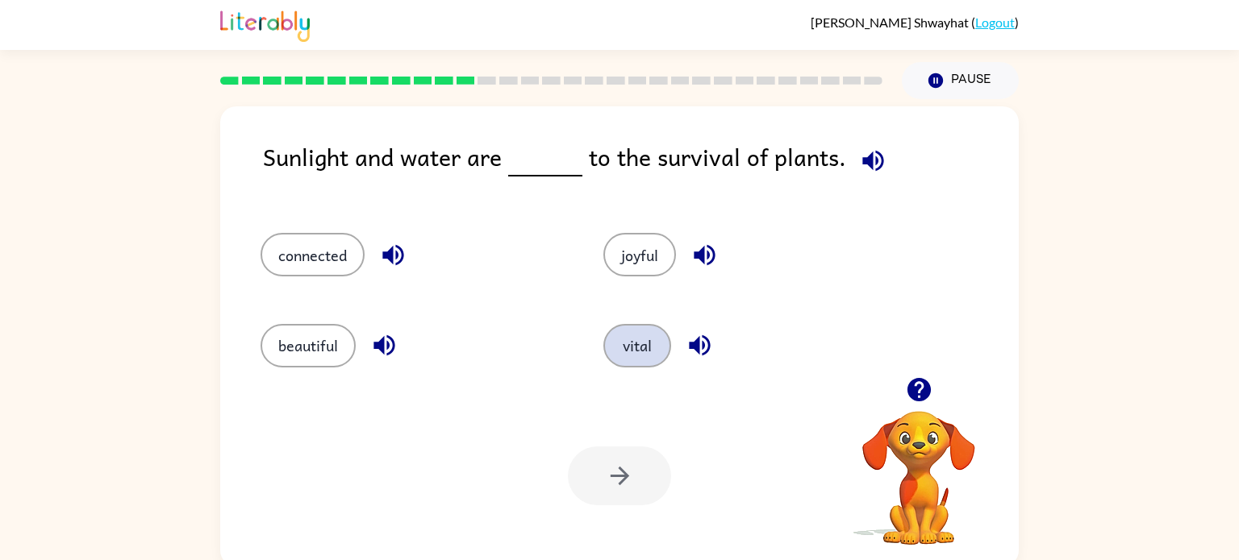
click at [612, 331] on button "vital" at bounding box center [637, 346] width 68 height 44
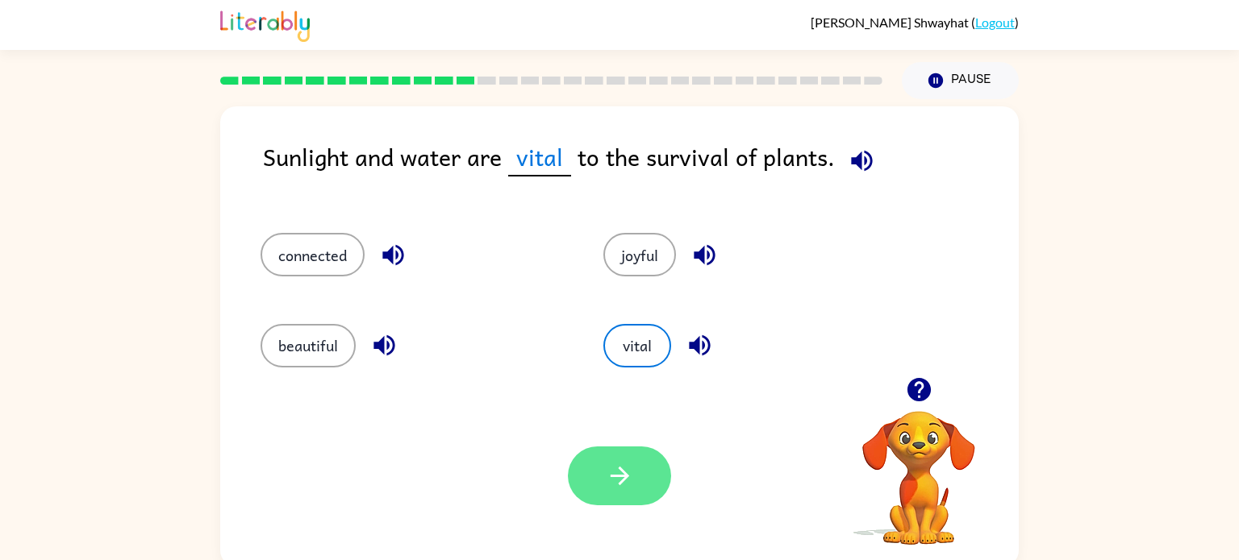
click at [626, 472] on icon "button" at bounding box center [620, 476] width 28 height 28
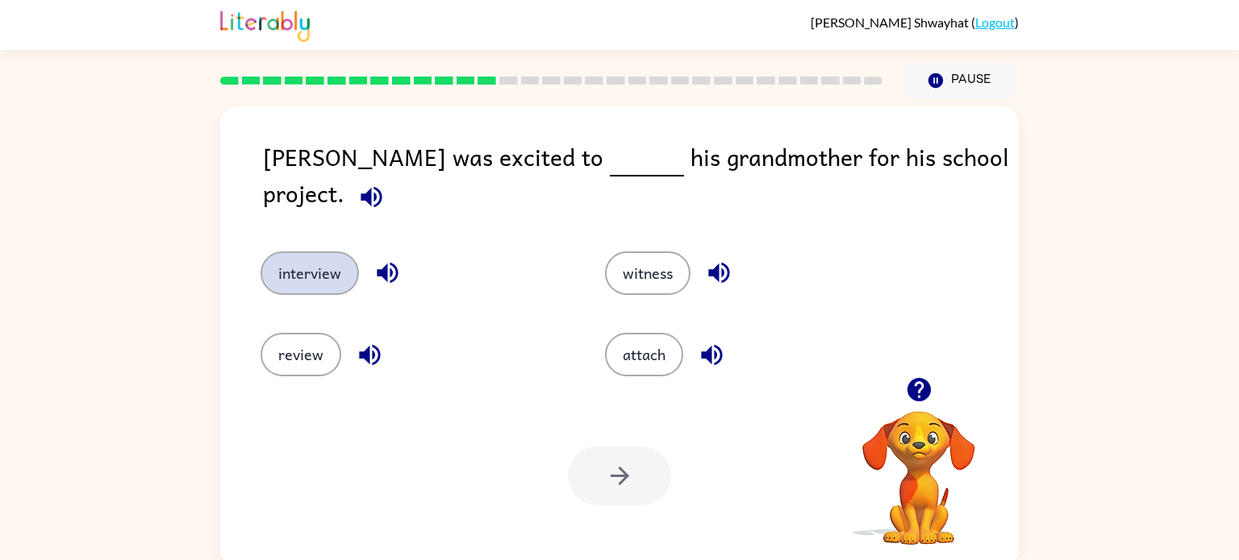
click at [329, 252] on button "interview" at bounding box center [309, 274] width 98 height 44
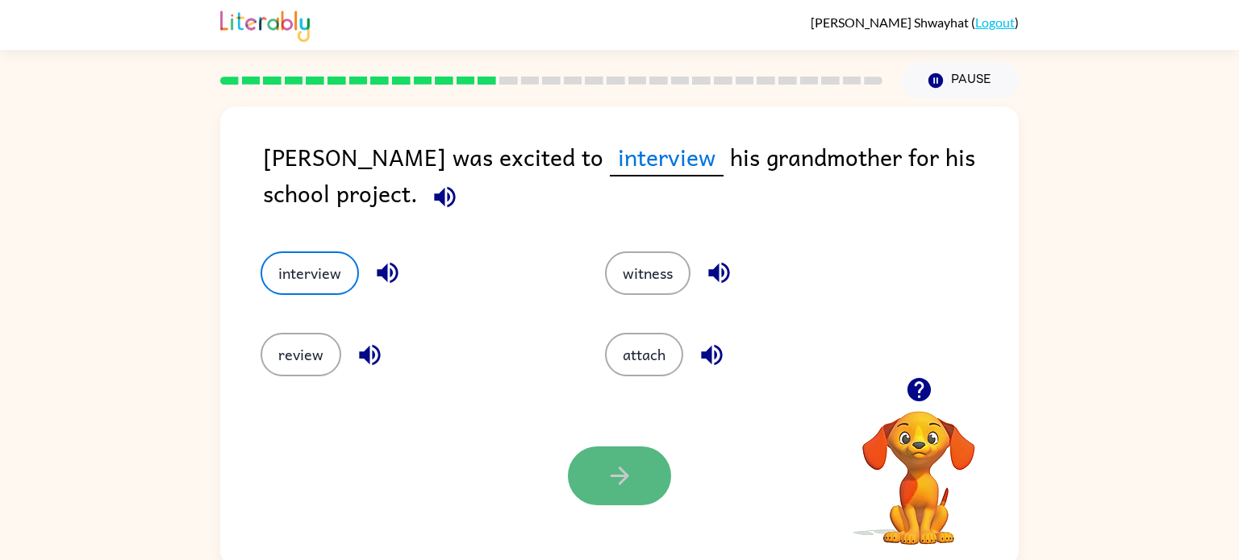
click at [606, 479] on icon "button" at bounding box center [620, 476] width 28 height 28
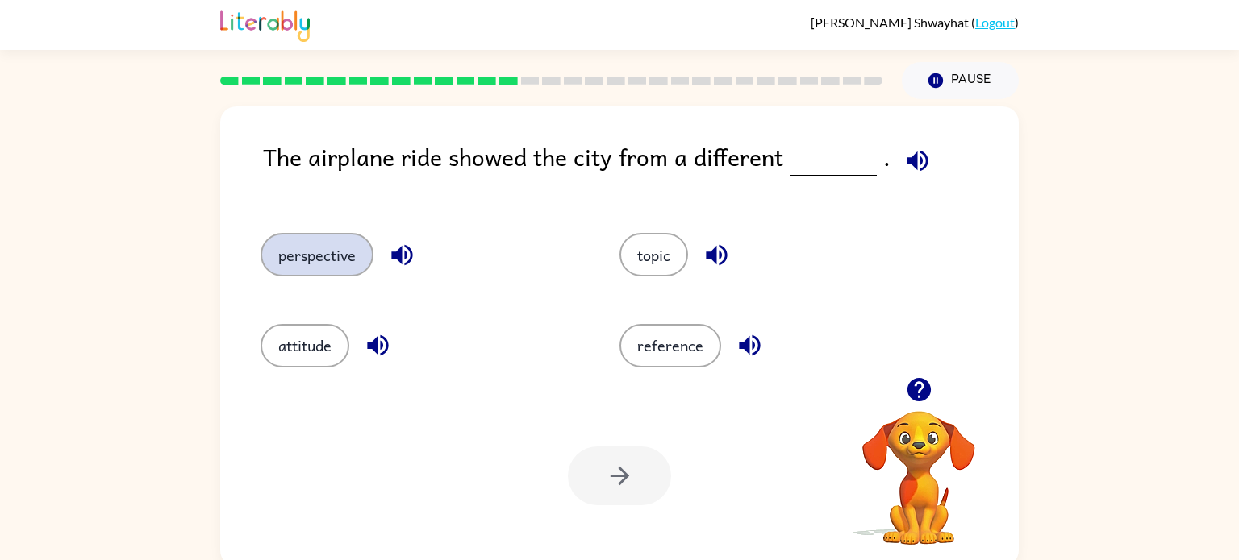
click at [297, 265] on button "perspective" at bounding box center [316, 255] width 113 height 44
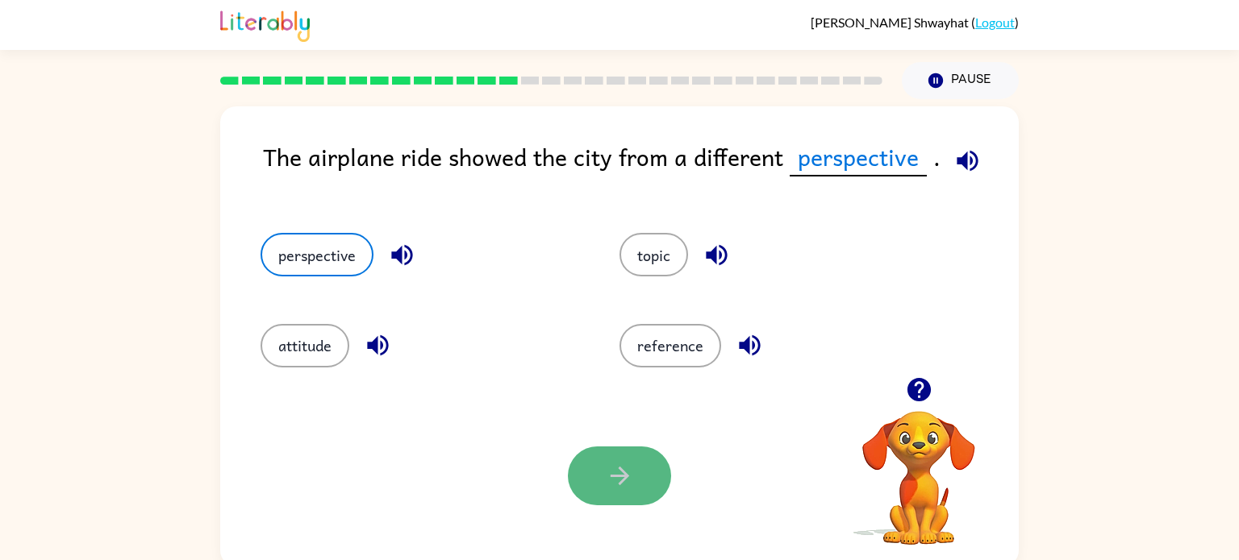
click at [613, 473] on icon "button" at bounding box center [620, 476] width 28 height 28
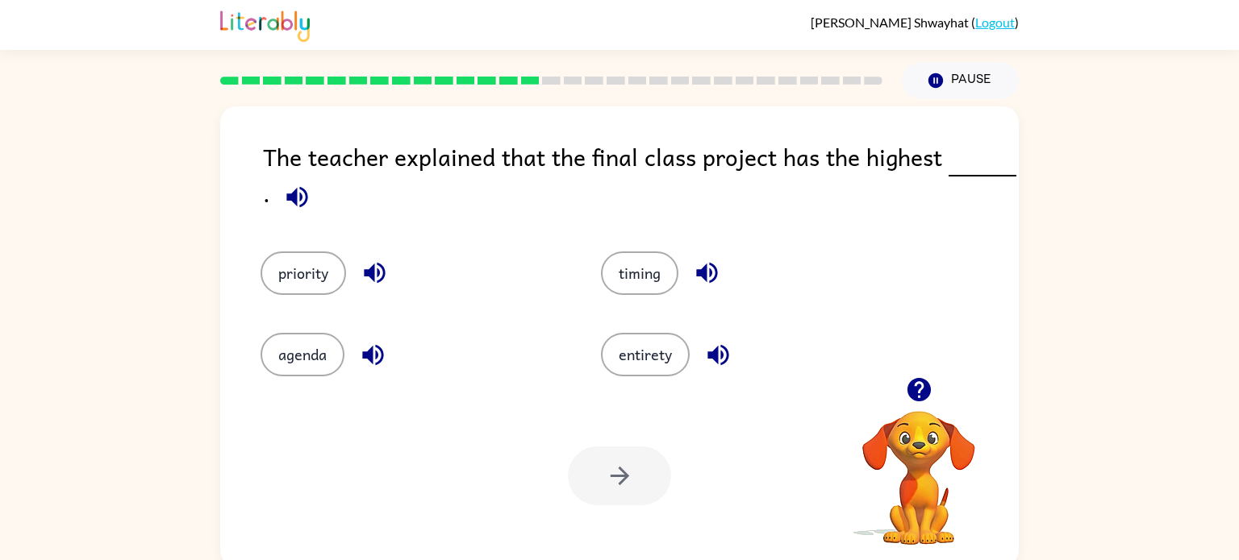
click at [514, 83] on rect at bounding box center [508, 81] width 19 height 8
click at [505, 87] on div at bounding box center [550, 80] width 681 height 56
click at [295, 288] on button "priority" at bounding box center [302, 274] width 85 height 44
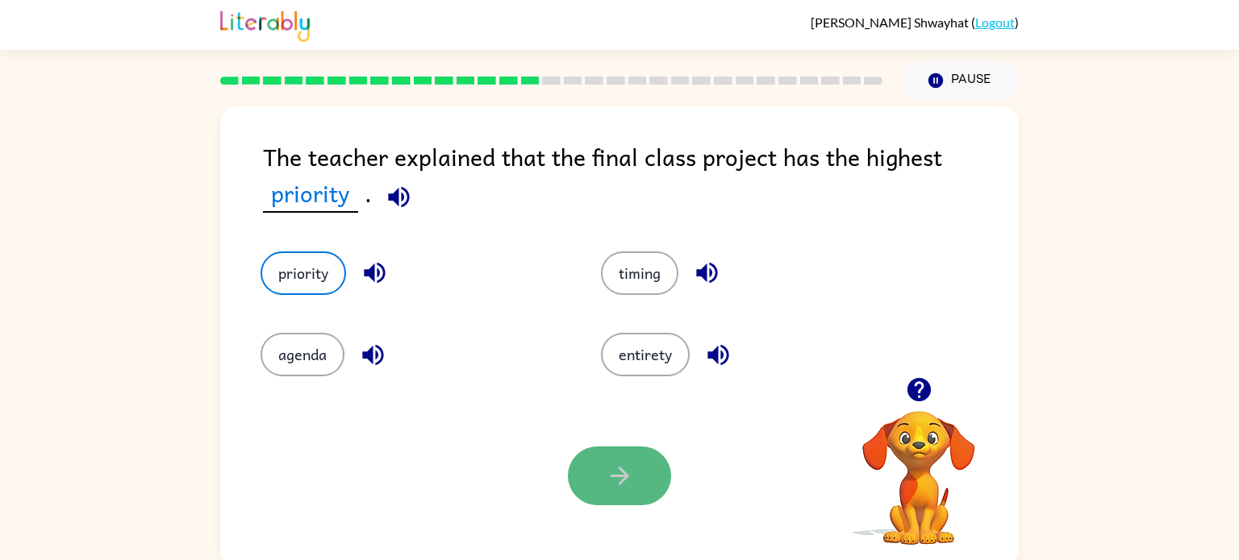
click at [621, 468] on icon "button" at bounding box center [619, 476] width 19 height 19
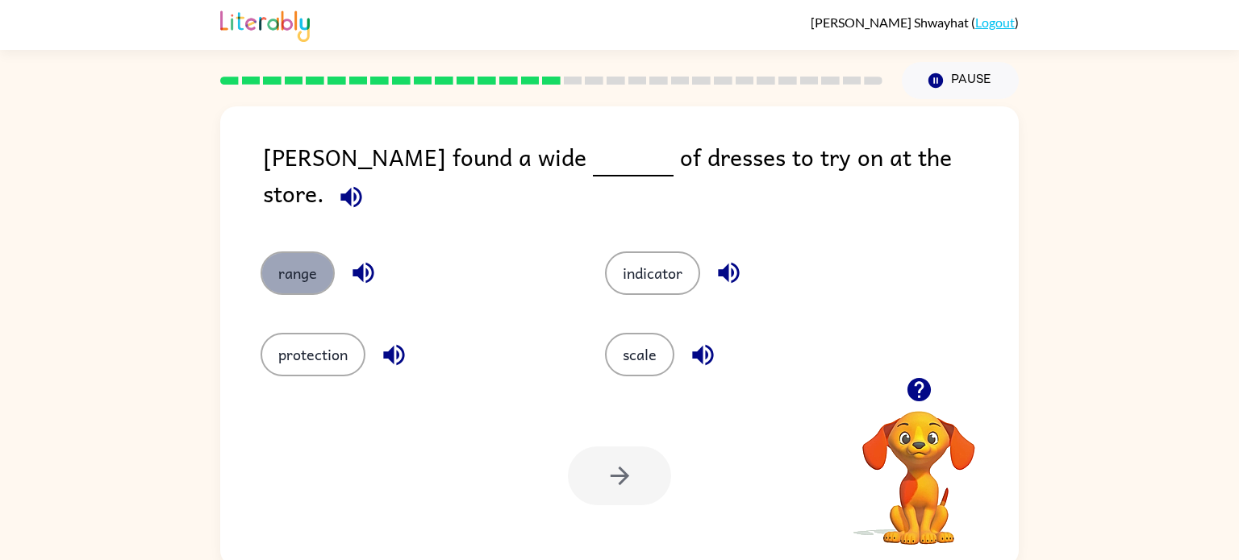
click at [297, 252] on button "range" at bounding box center [297, 274] width 74 height 44
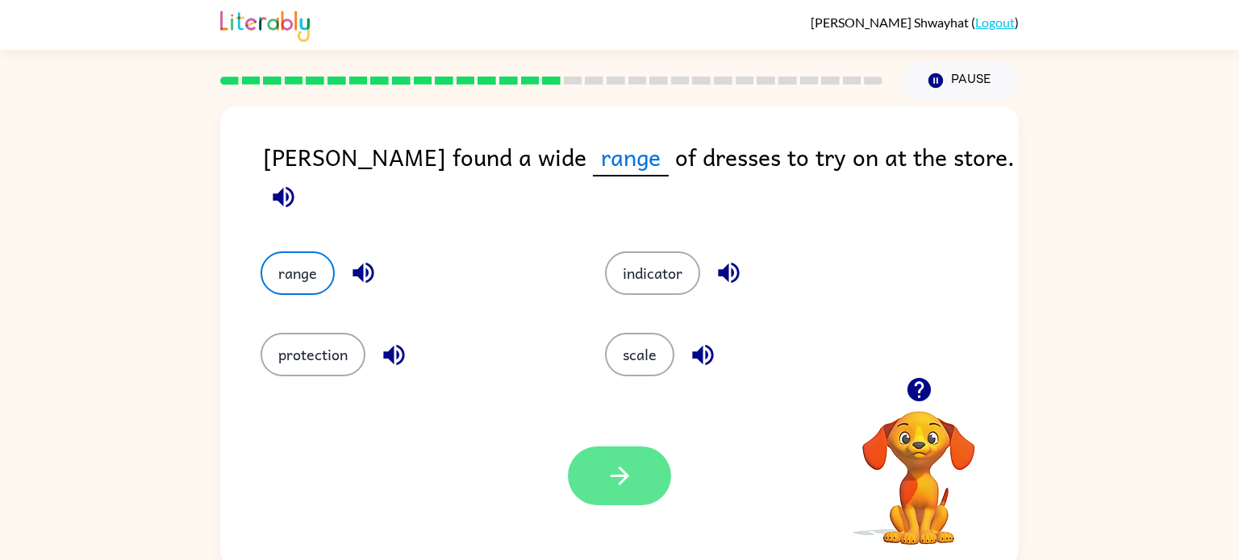
drag, startPoint x: 597, startPoint y: 468, endPoint x: 627, endPoint y: 469, distance: 29.9
click at [627, 469] on button "button" at bounding box center [619, 476] width 103 height 59
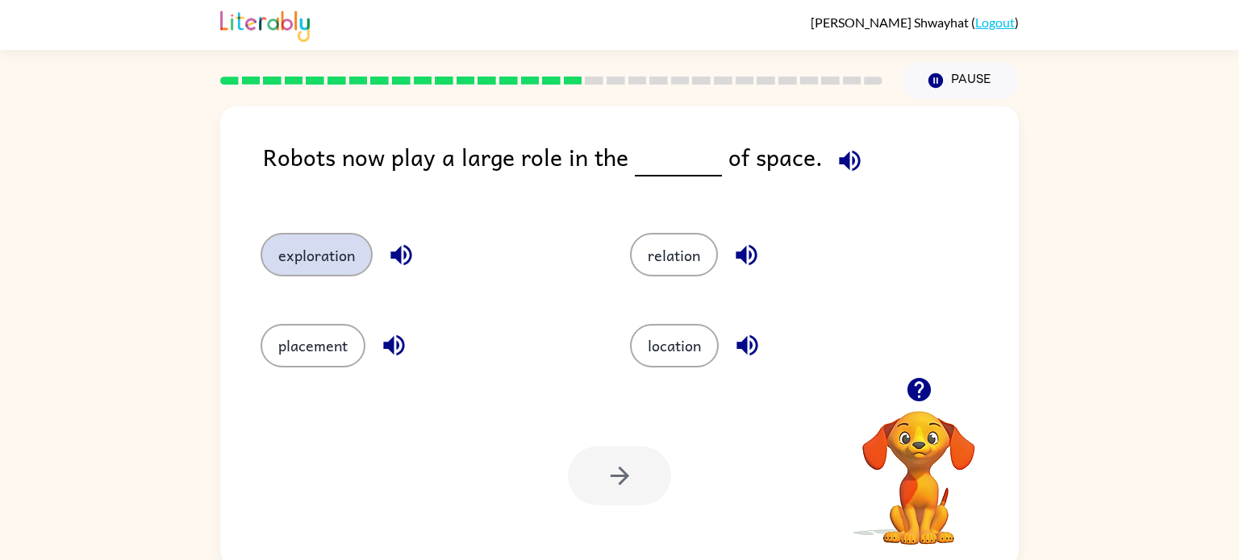
click at [313, 248] on button "exploration" at bounding box center [316, 255] width 112 height 44
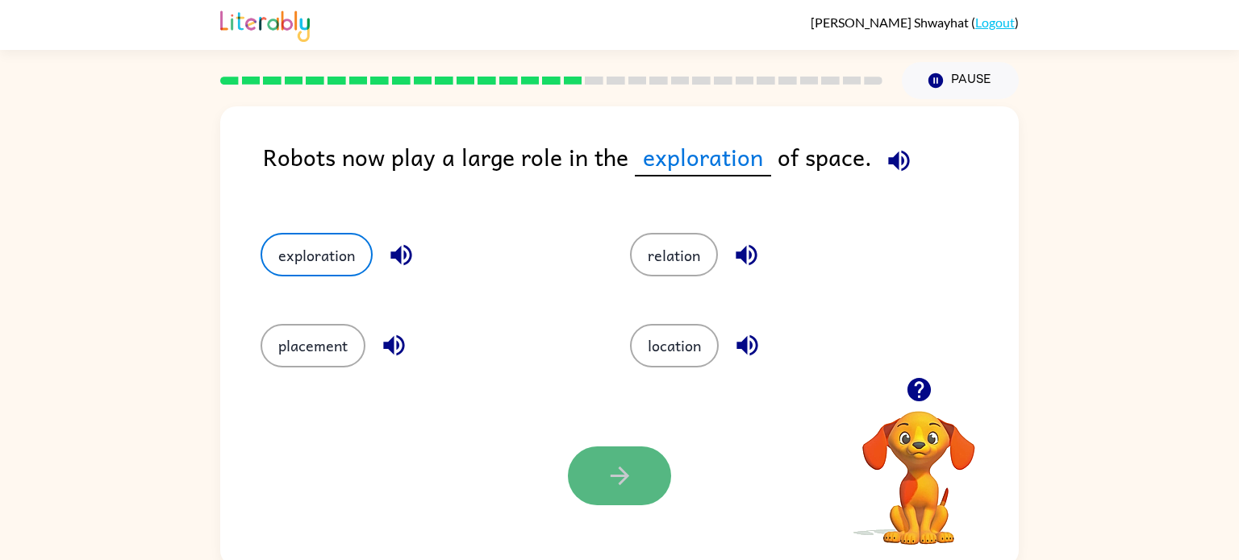
click at [593, 482] on button "button" at bounding box center [619, 476] width 103 height 59
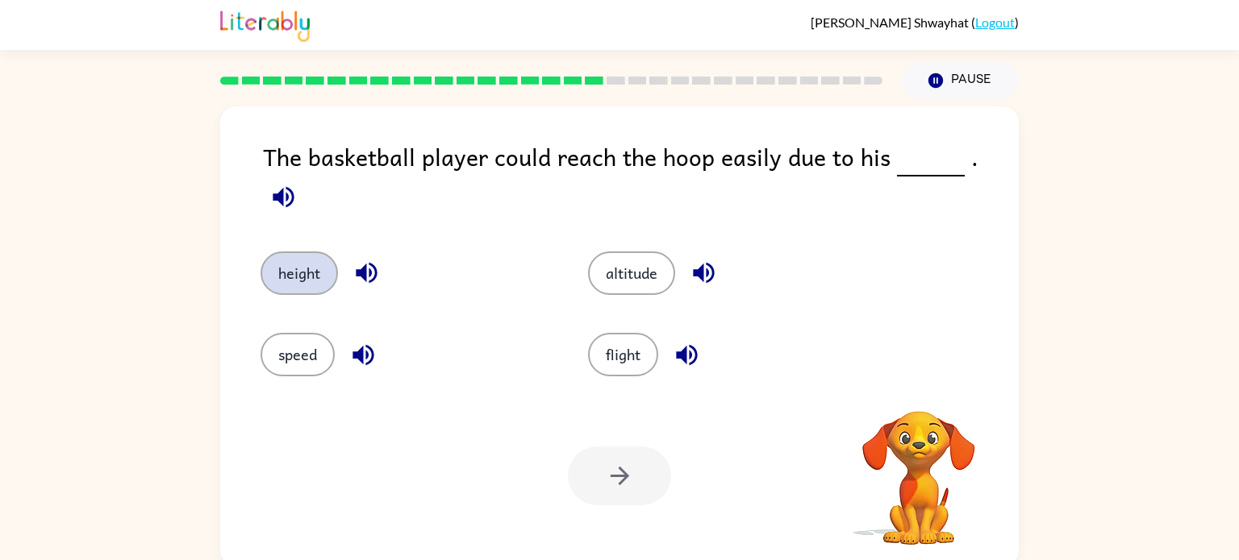
click at [313, 254] on button "height" at bounding box center [298, 274] width 77 height 44
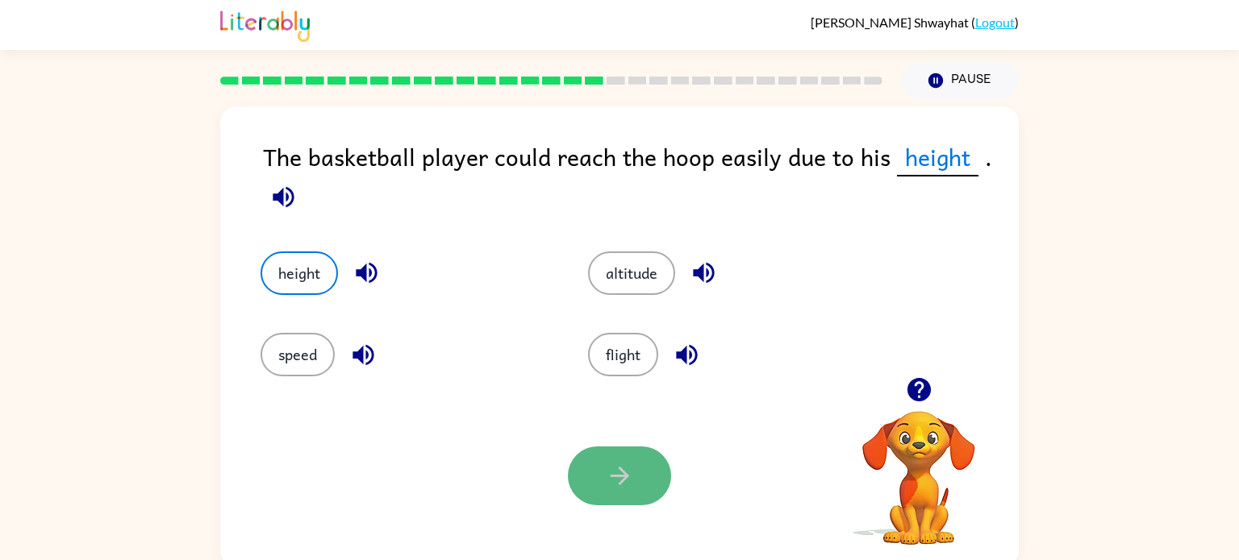
click at [631, 468] on icon "button" at bounding box center [620, 476] width 28 height 28
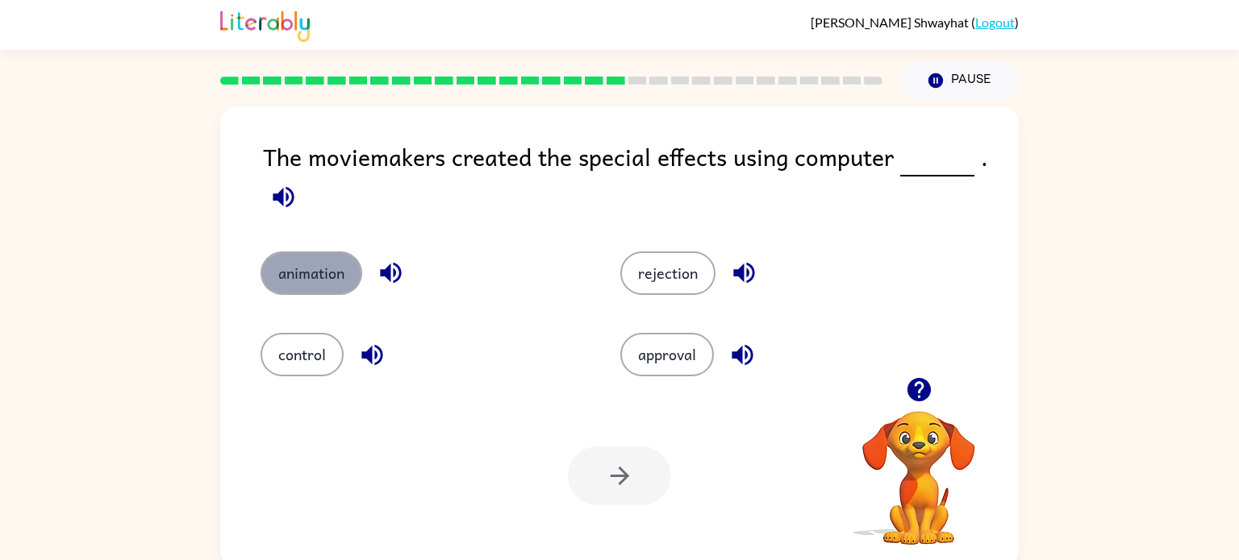
click at [346, 269] on button "animation" at bounding box center [311, 274] width 102 height 44
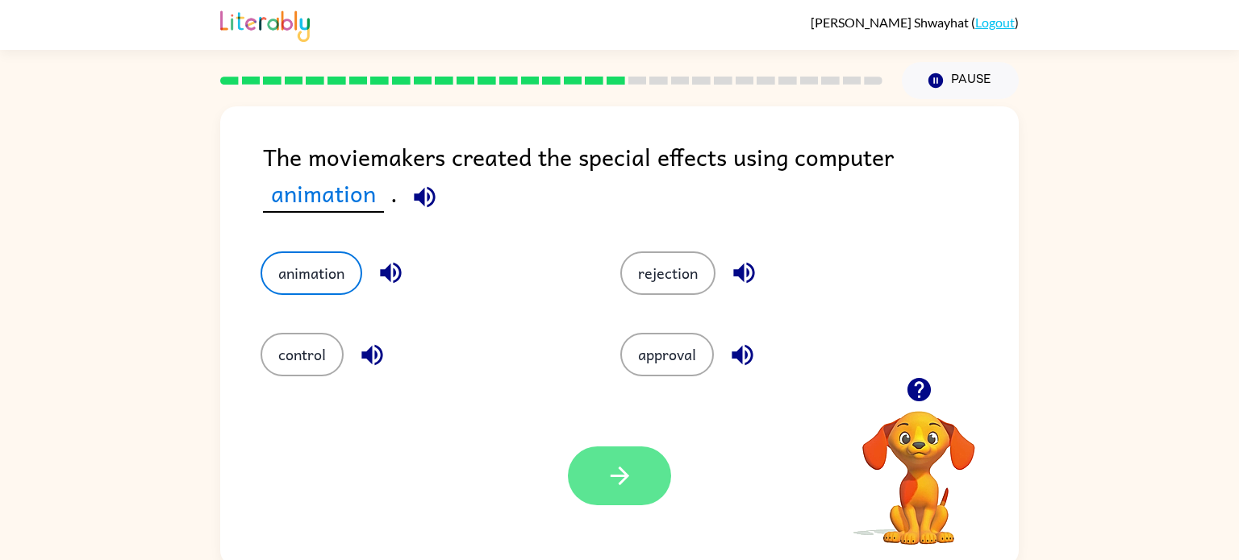
click at [607, 481] on icon "button" at bounding box center [620, 476] width 28 height 28
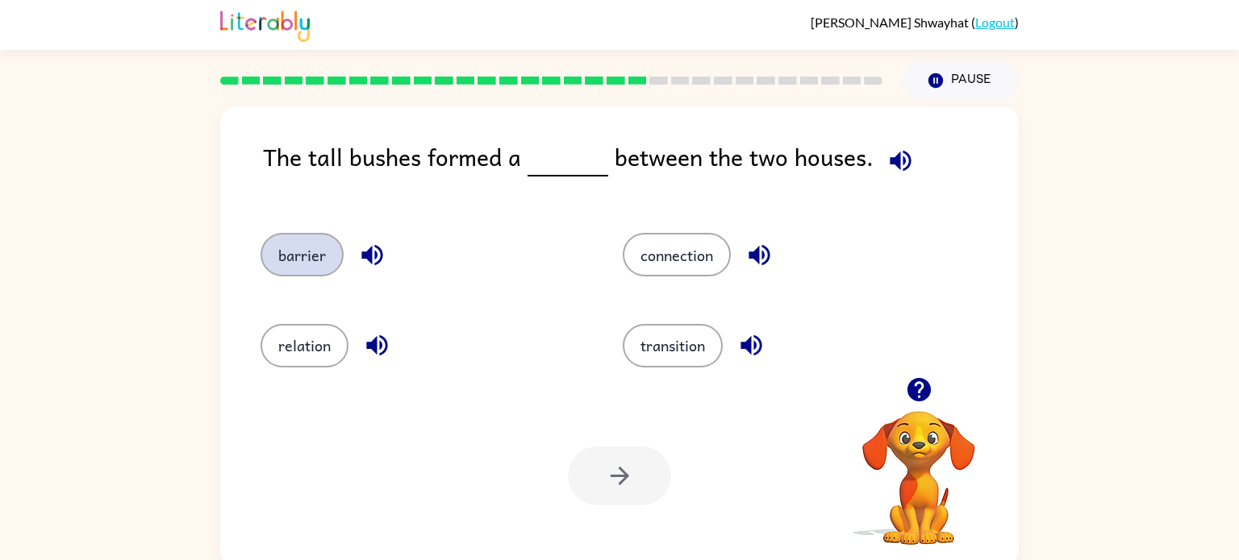
click at [295, 248] on button "barrier" at bounding box center [301, 255] width 83 height 44
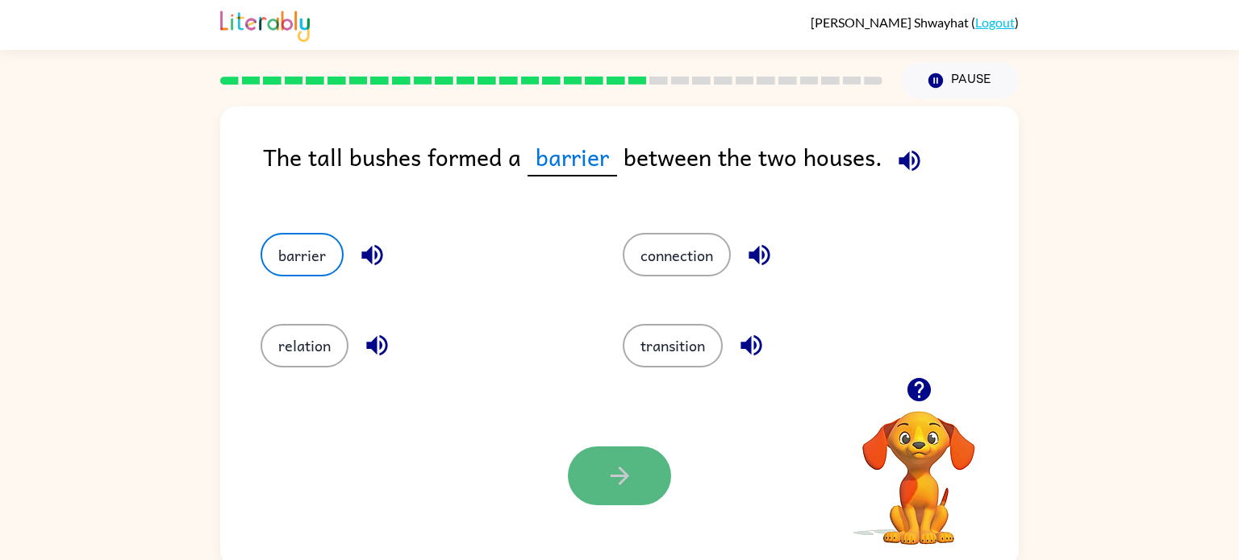
click at [610, 455] on button "button" at bounding box center [619, 476] width 103 height 59
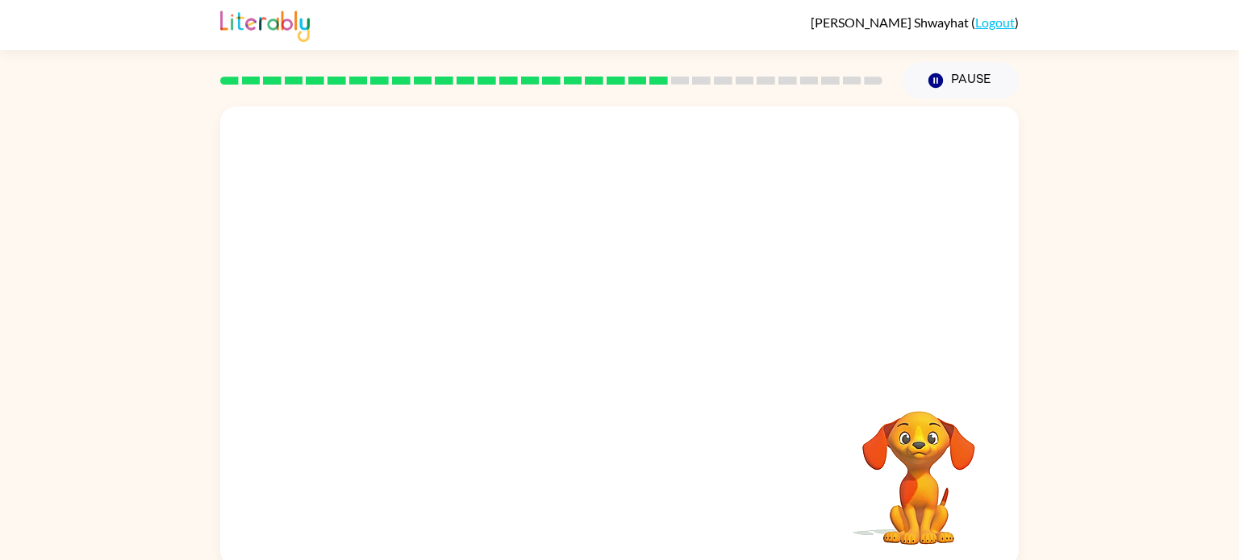
click at [472, 317] on video "Your browser must support playing .mp4 files to use Literably. Please try using…" at bounding box center [619, 241] width 798 height 271
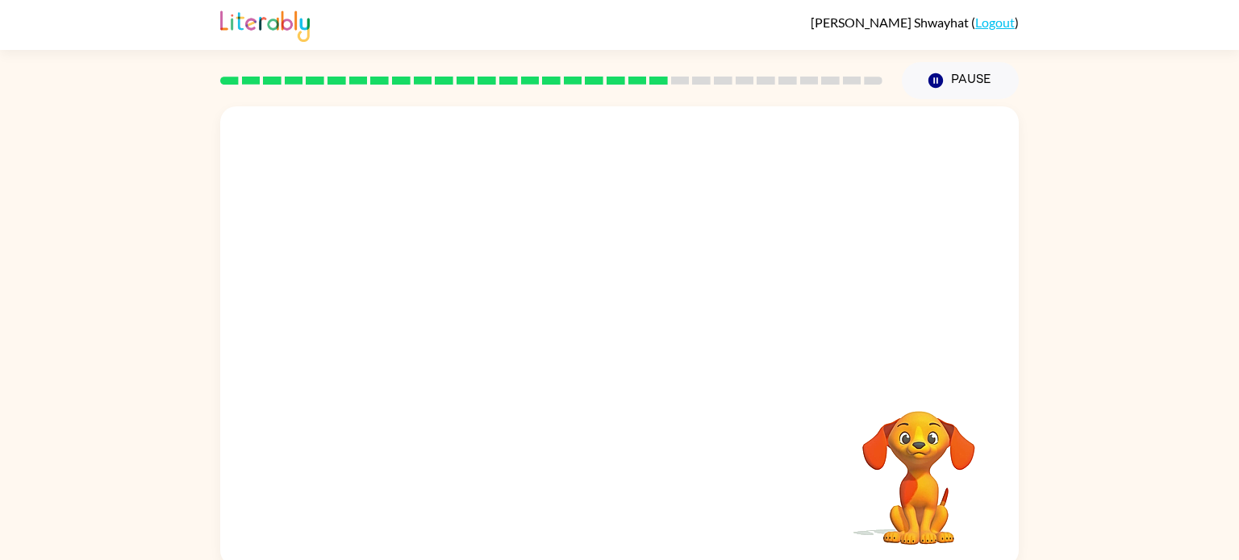
click at [472, 317] on video "Your browser must support playing .mp4 files to use Literably. Please try using…" at bounding box center [619, 241] width 798 height 271
click at [473, 323] on video "Your browser must support playing .mp4 files to use Literably. Please try using…" at bounding box center [619, 241] width 798 height 271
click at [464, 323] on video "Your browser must support playing .mp4 files to use Literably. Please try using…" at bounding box center [619, 241] width 798 height 271
click at [479, 330] on video "Your browser must support playing .mp4 files to use Literably. Please try using…" at bounding box center [619, 241] width 798 height 271
click at [476, 318] on div at bounding box center [619, 336] width 798 height 460
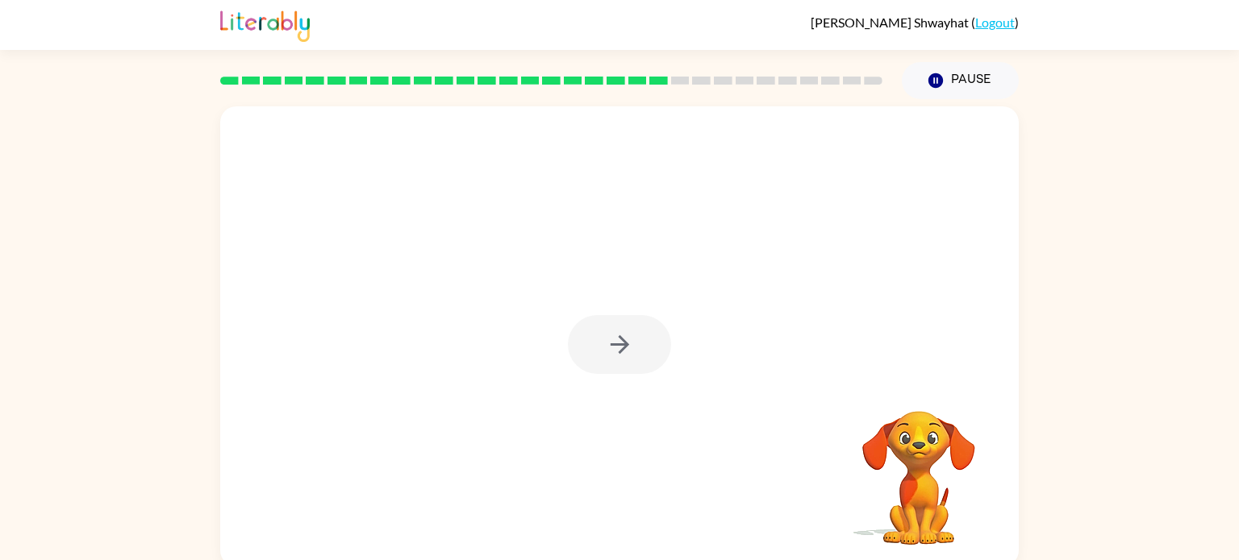
click at [631, 339] on div at bounding box center [619, 344] width 103 height 59
click at [629, 340] on div at bounding box center [619, 344] width 103 height 59
click at [613, 337] on icon "button" at bounding box center [620, 345] width 28 height 28
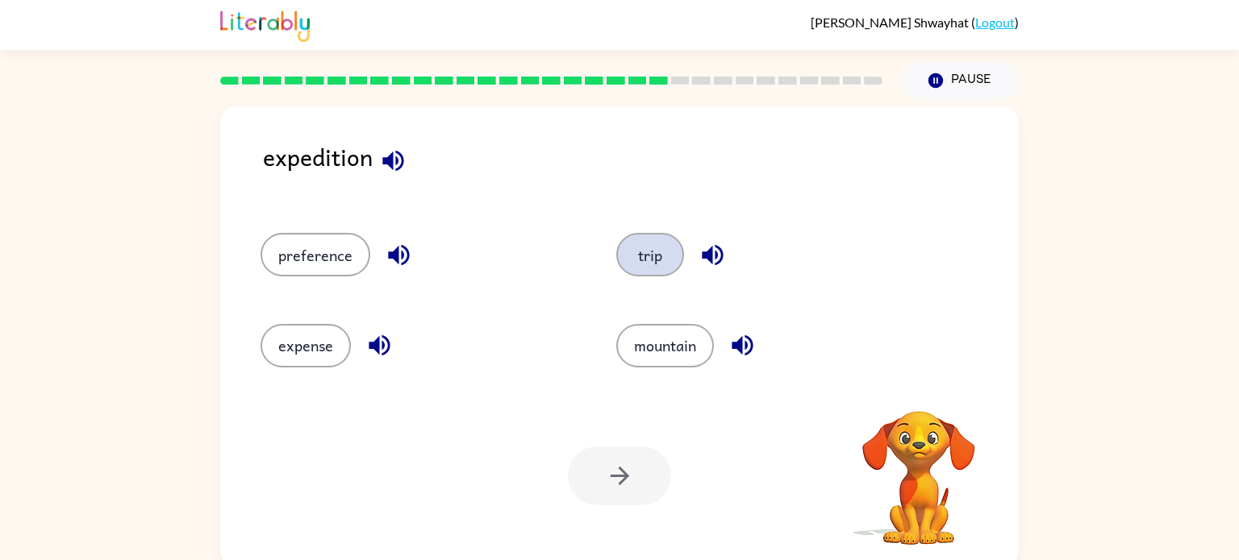
click at [639, 237] on button "trip" at bounding box center [650, 255] width 68 height 44
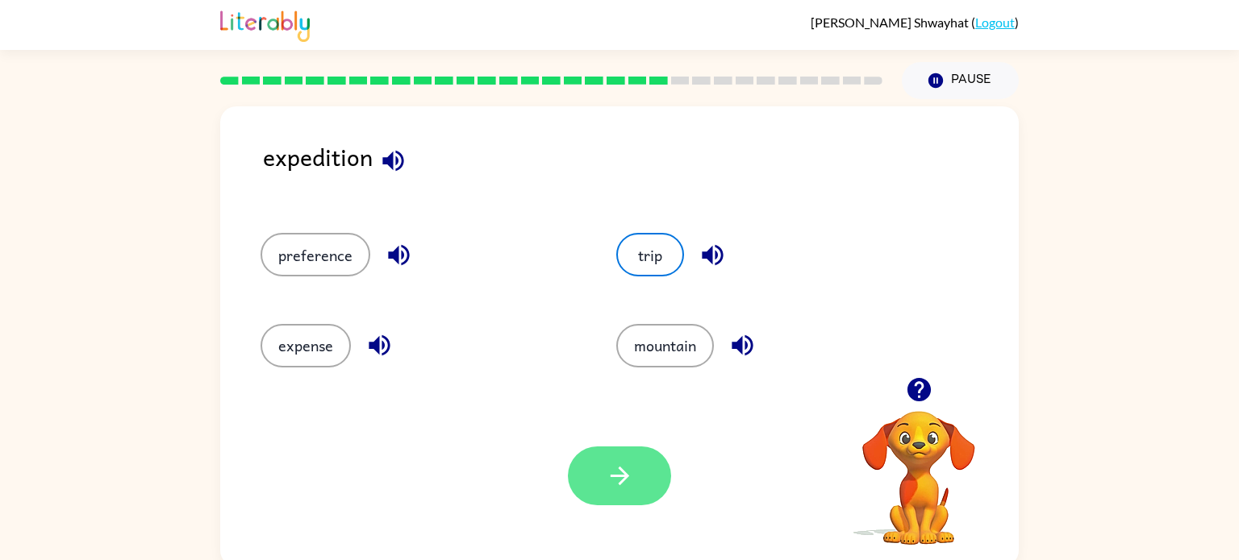
click at [639, 493] on button "button" at bounding box center [619, 476] width 103 height 59
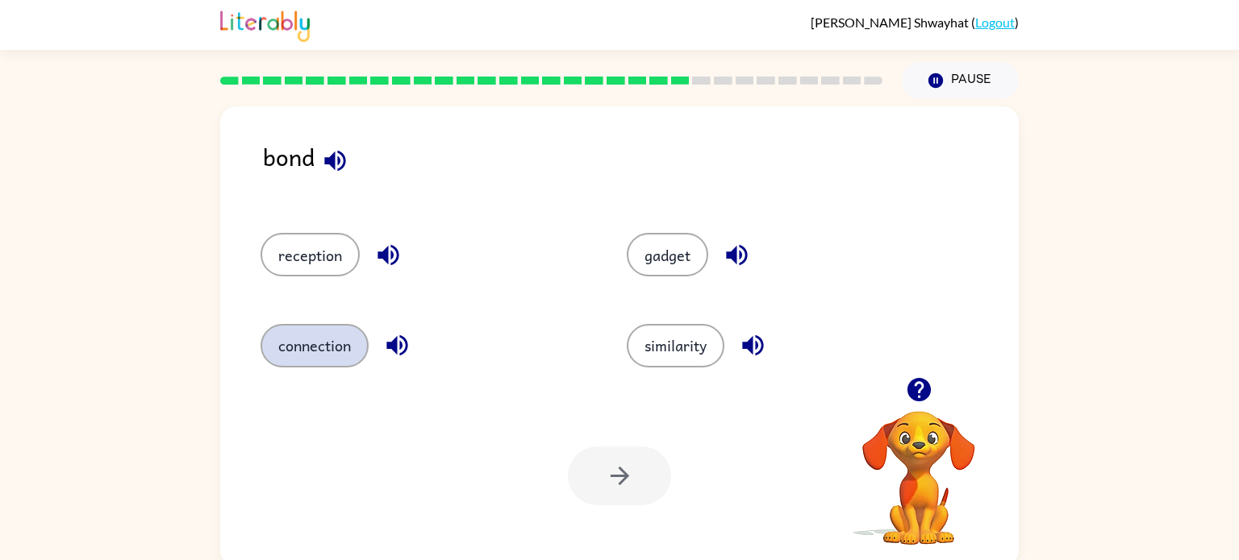
click at [296, 355] on button "connection" at bounding box center [314, 346] width 108 height 44
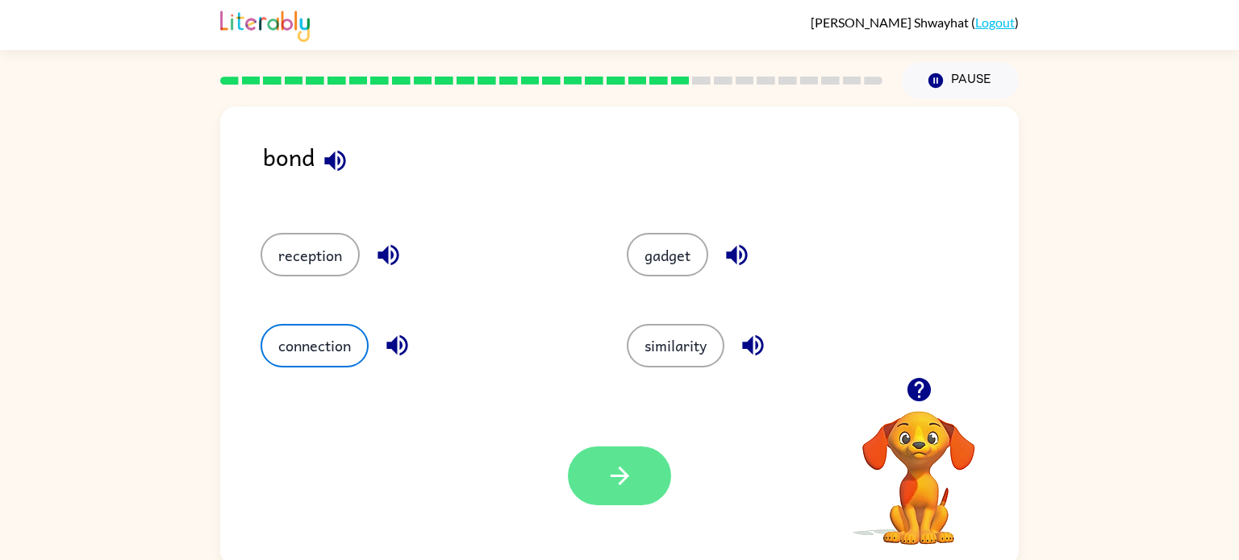
click at [594, 460] on button "button" at bounding box center [619, 476] width 103 height 59
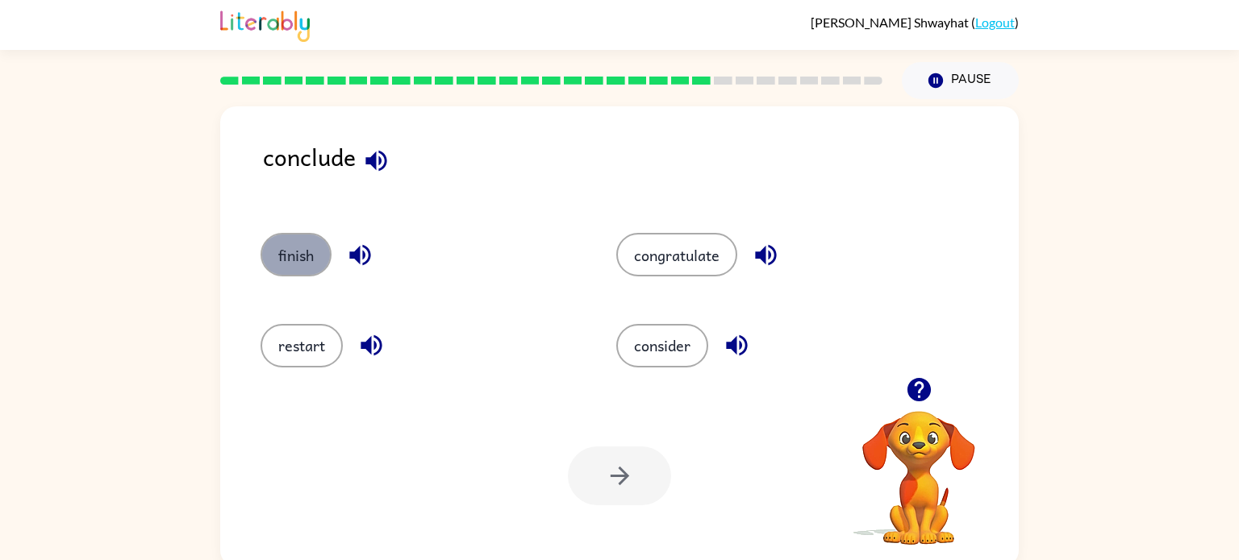
click at [306, 254] on button "finish" at bounding box center [295, 255] width 71 height 44
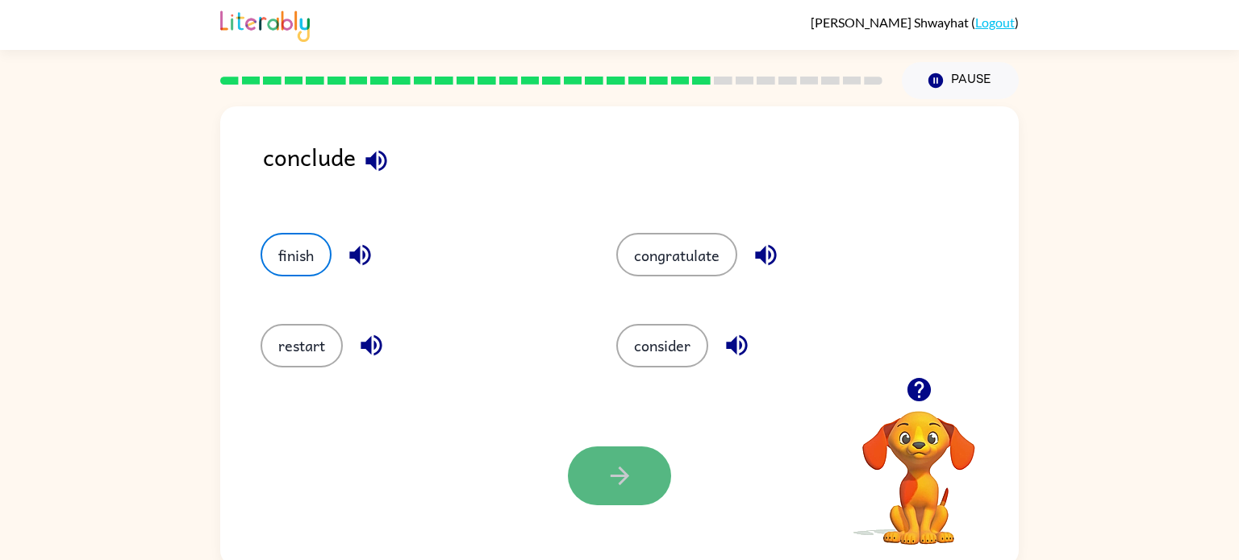
click at [616, 493] on button "button" at bounding box center [619, 476] width 103 height 59
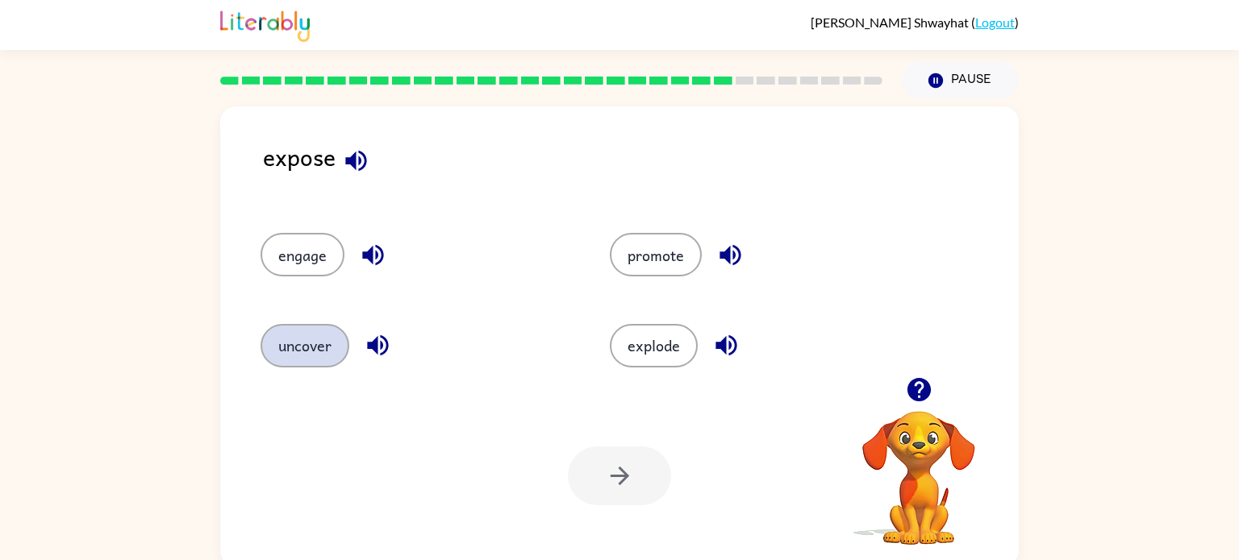
click at [270, 339] on button "uncover" at bounding box center [304, 346] width 89 height 44
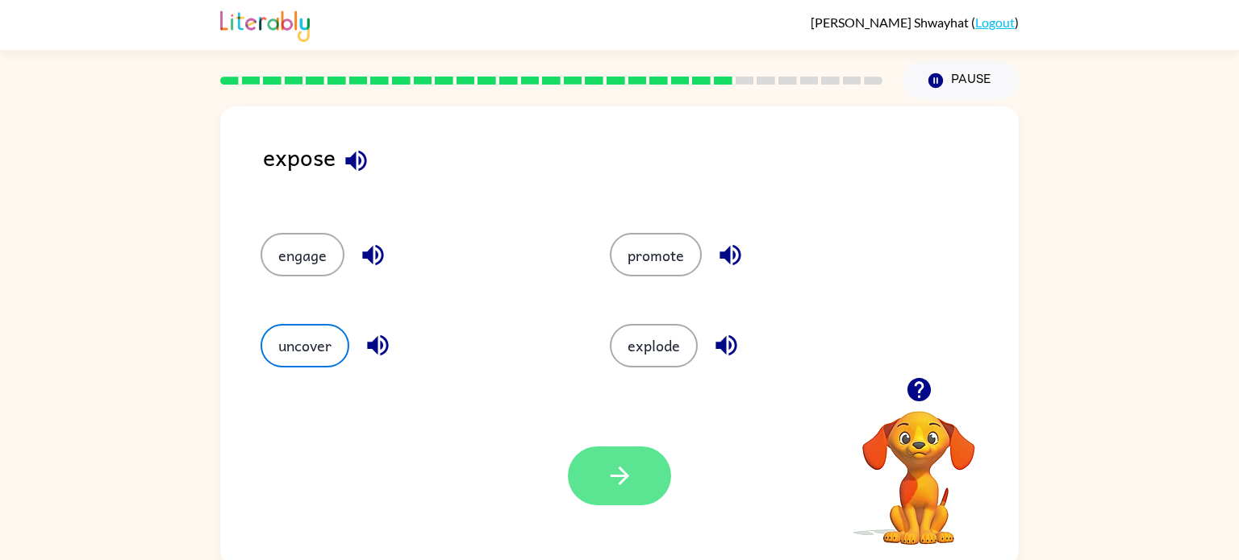
click at [609, 463] on icon "button" at bounding box center [620, 476] width 28 height 28
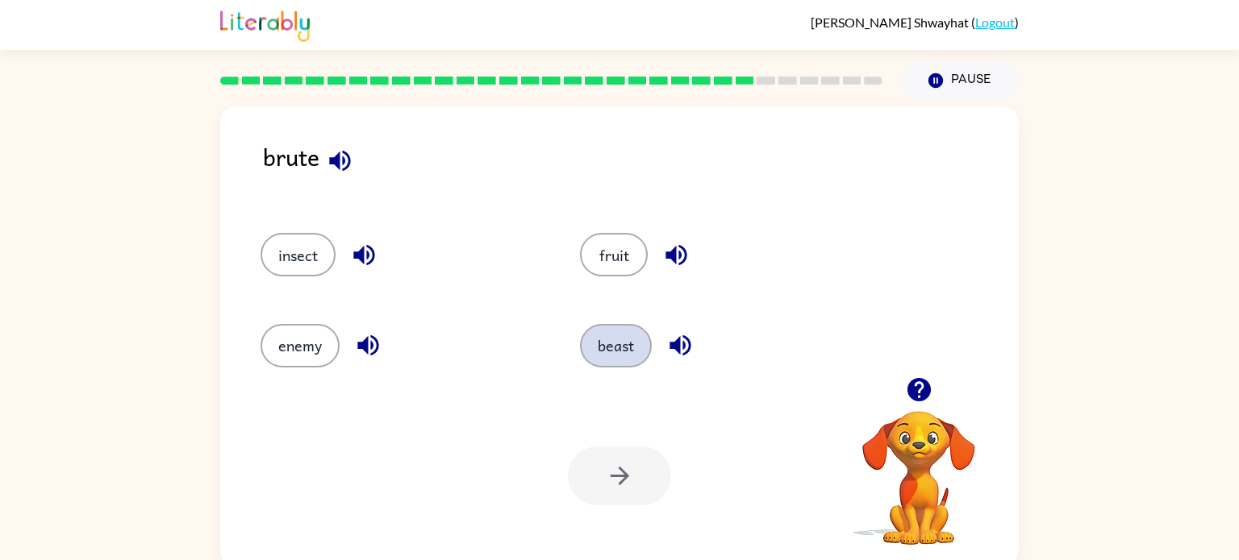
click at [600, 348] on button "beast" at bounding box center [616, 346] width 72 height 44
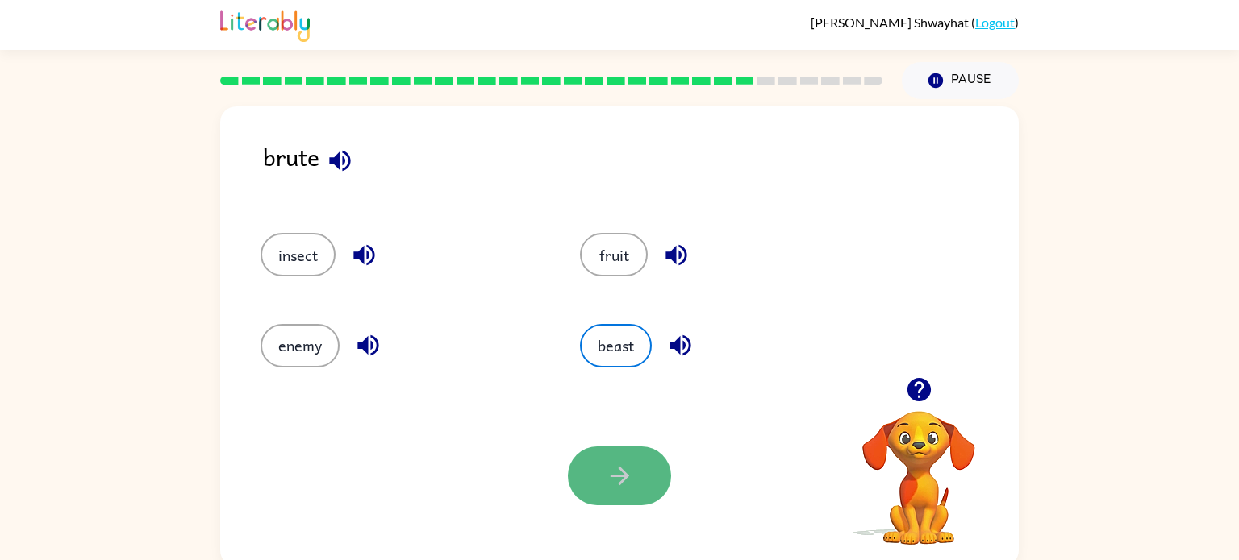
click at [617, 485] on icon "button" at bounding box center [620, 476] width 28 height 28
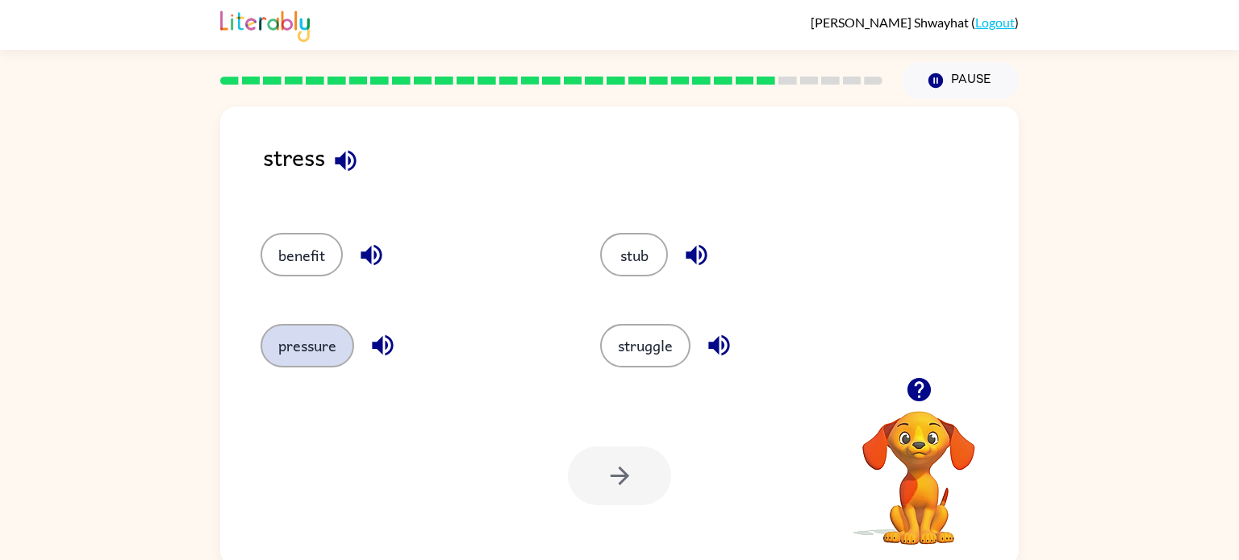
click at [307, 332] on button "pressure" at bounding box center [307, 346] width 94 height 44
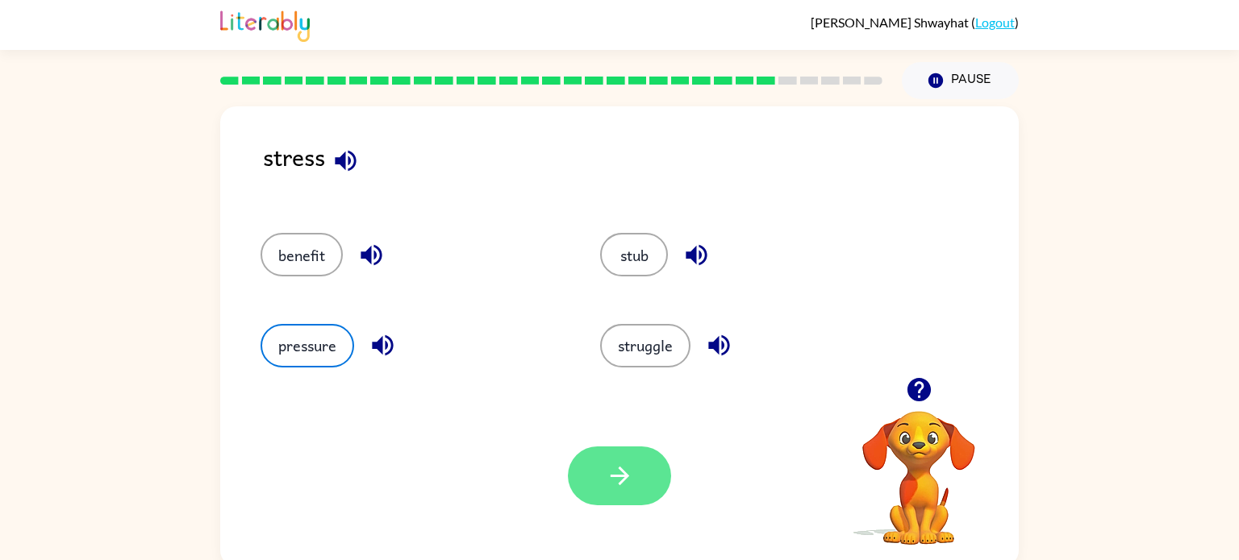
click at [612, 477] on icon "button" at bounding box center [619, 476] width 19 height 19
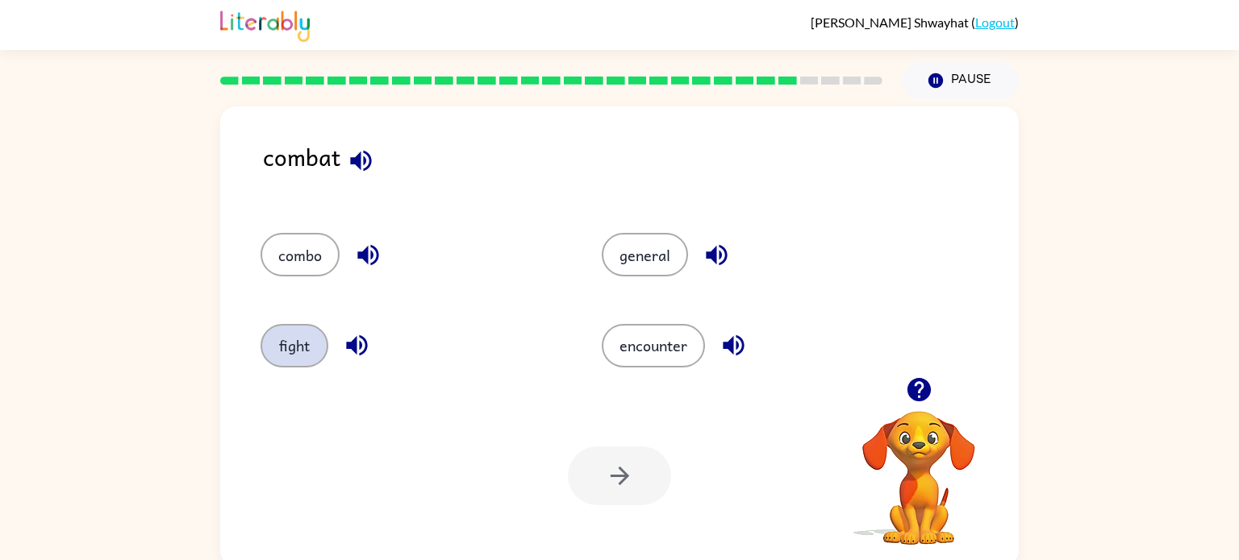
click at [287, 335] on button "fight" at bounding box center [294, 346] width 68 height 44
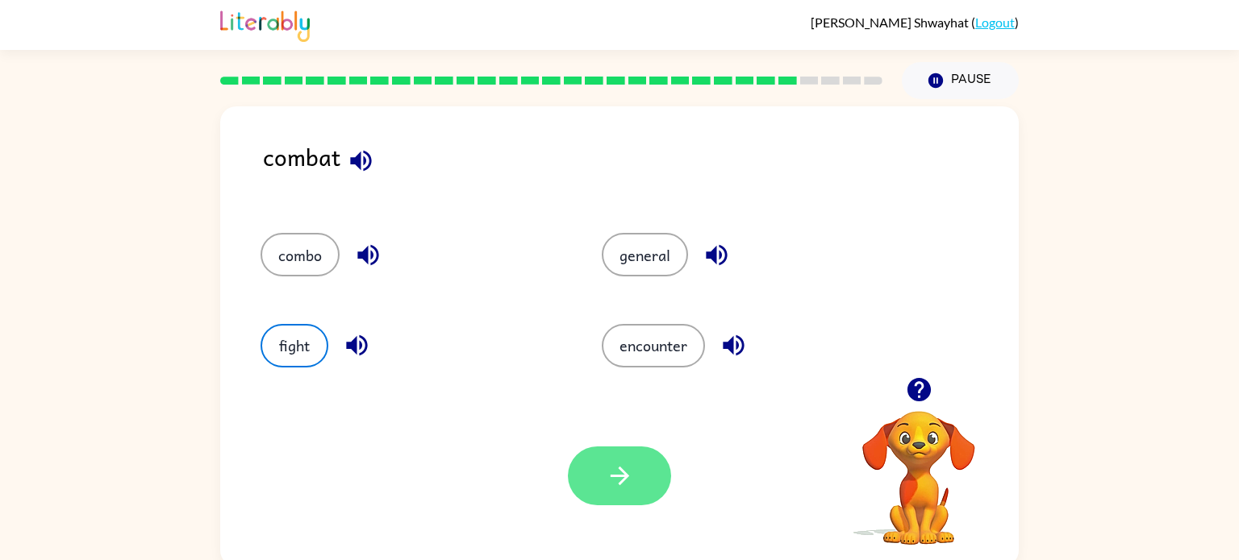
click at [607, 470] on icon "button" at bounding box center [620, 476] width 28 height 28
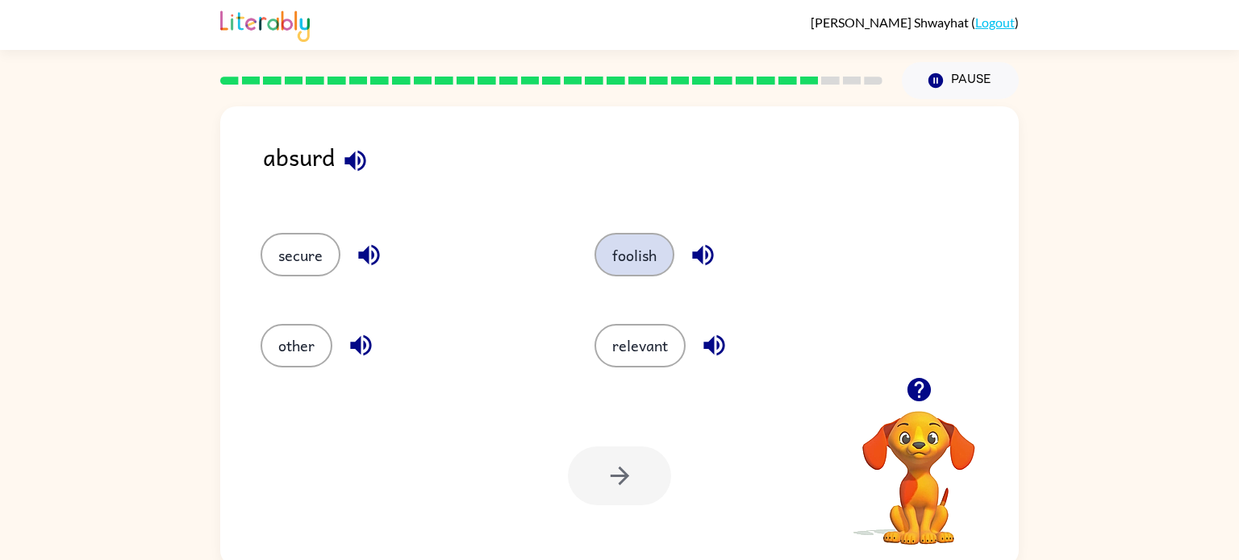
click at [623, 249] on button "foolish" at bounding box center [634, 255] width 80 height 44
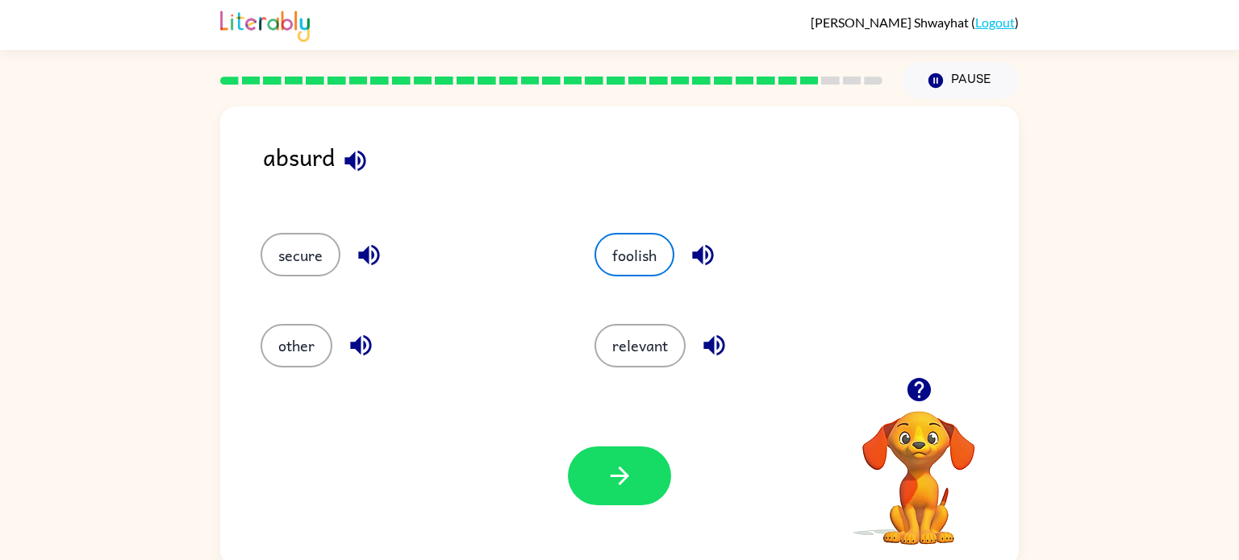
click at [613, 512] on div "Your browser must support playing .mp4 files to use Literably. Please try using…" at bounding box center [619, 475] width 798 height 181
click at [610, 496] on button "button" at bounding box center [619, 476] width 103 height 59
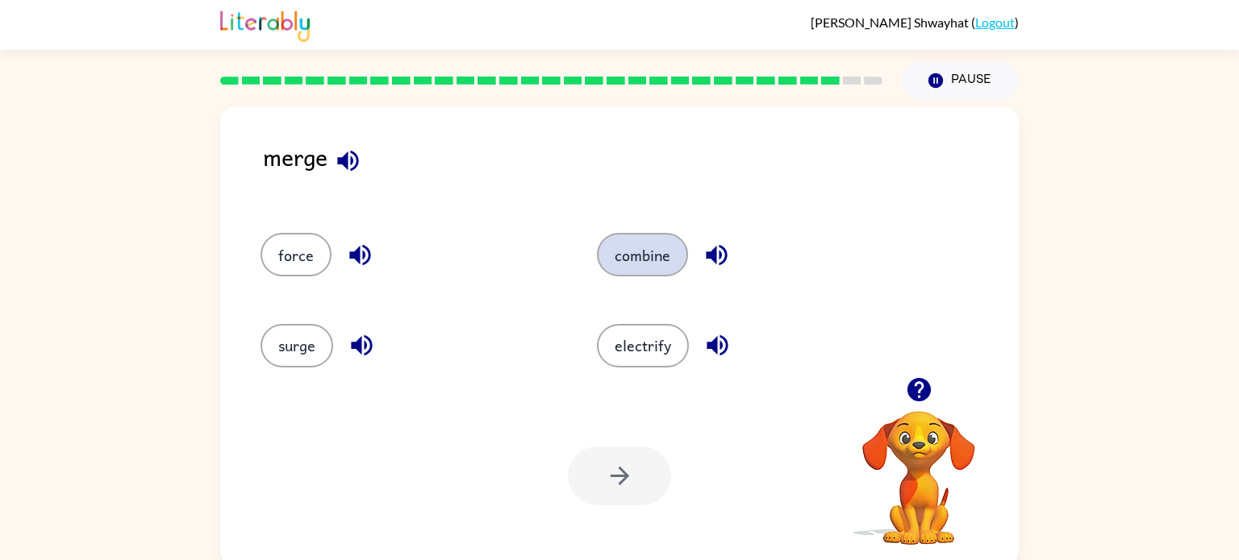
click at [662, 264] on button "combine" at bounding box center [642, 255] width 91 height 44
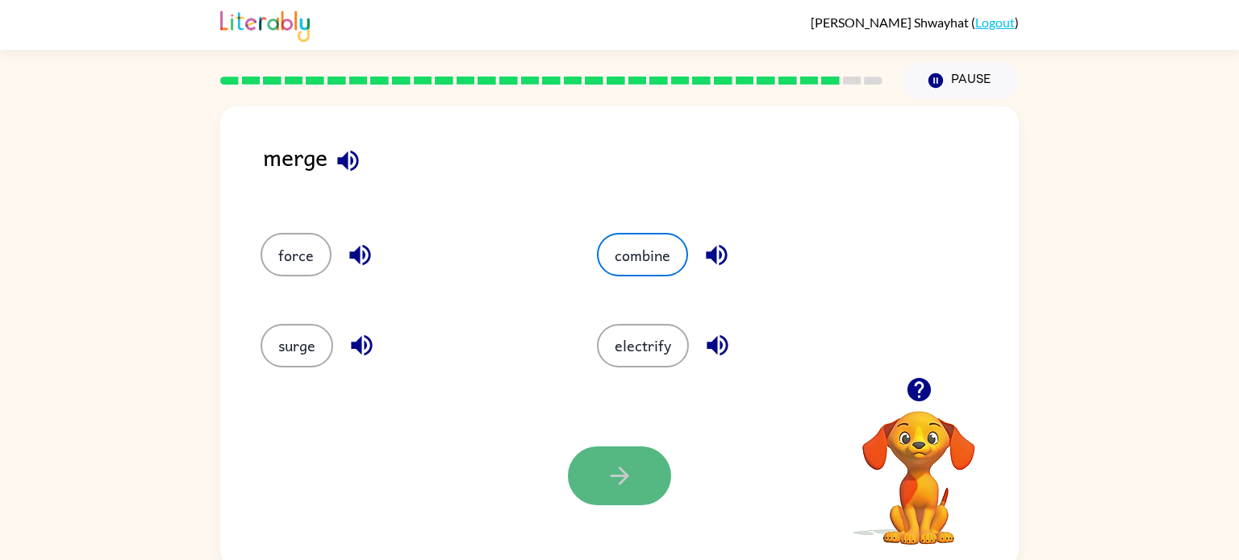
click at [639, 461] on button "button" at bounding box center [619, 476] width 103 height 59
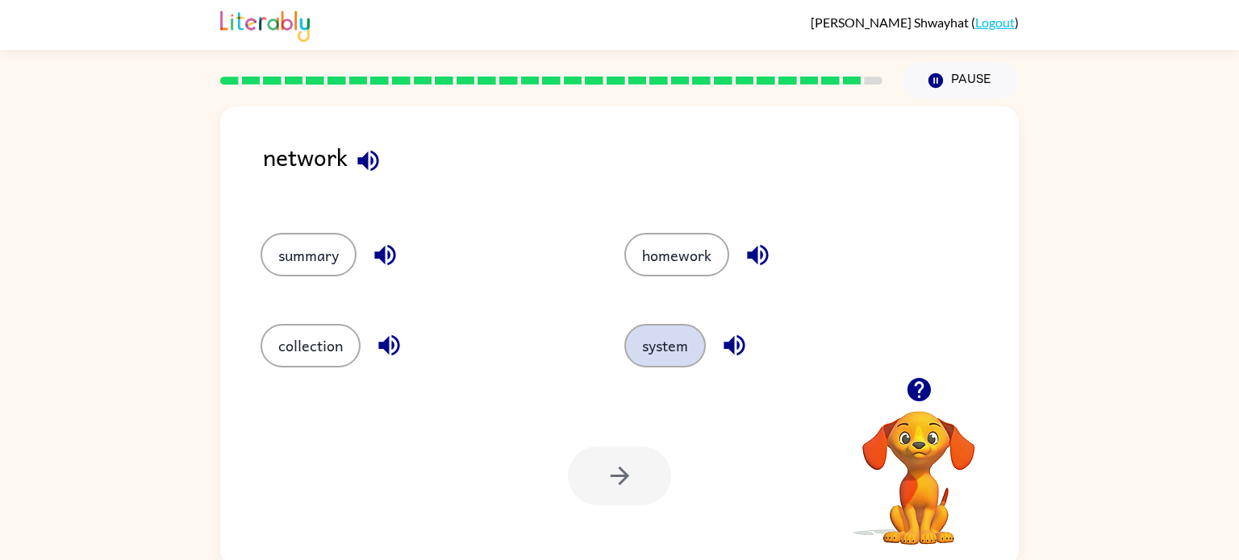
click at [651, 364] on button "system" at bounding box center [664, 346] width 81 height 44
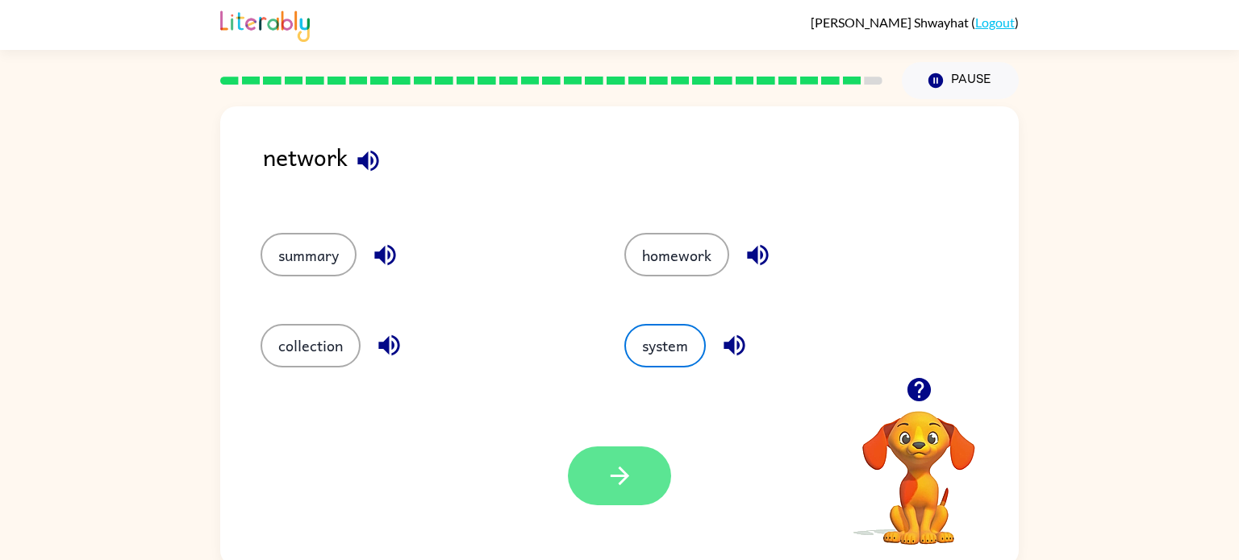
click at [610, 471] on icon "button" at bounding box center [620, 476] width 28 height 28
